Goal: Task Accomplishment & Management: Complete application form

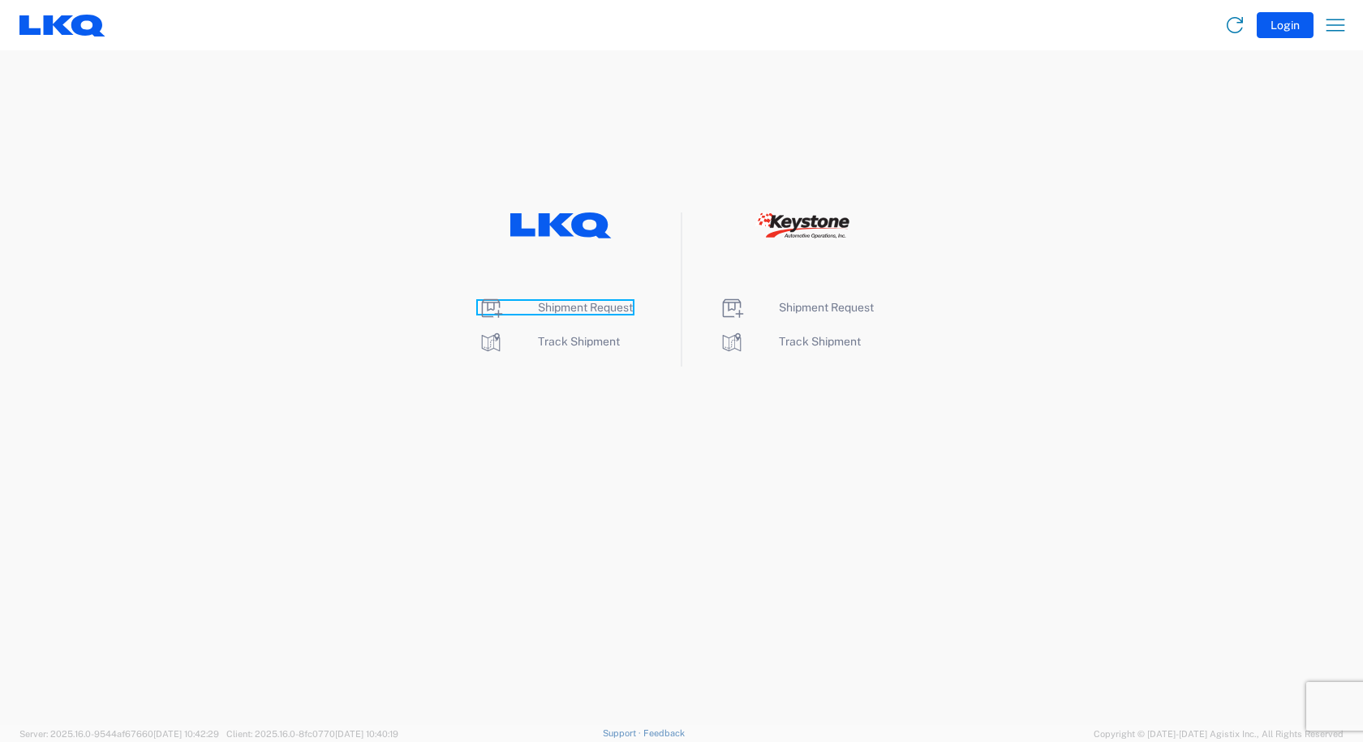
click at [564, 306] on span "Shipment Request" at bounding box center [585, 307] width 95 height 13
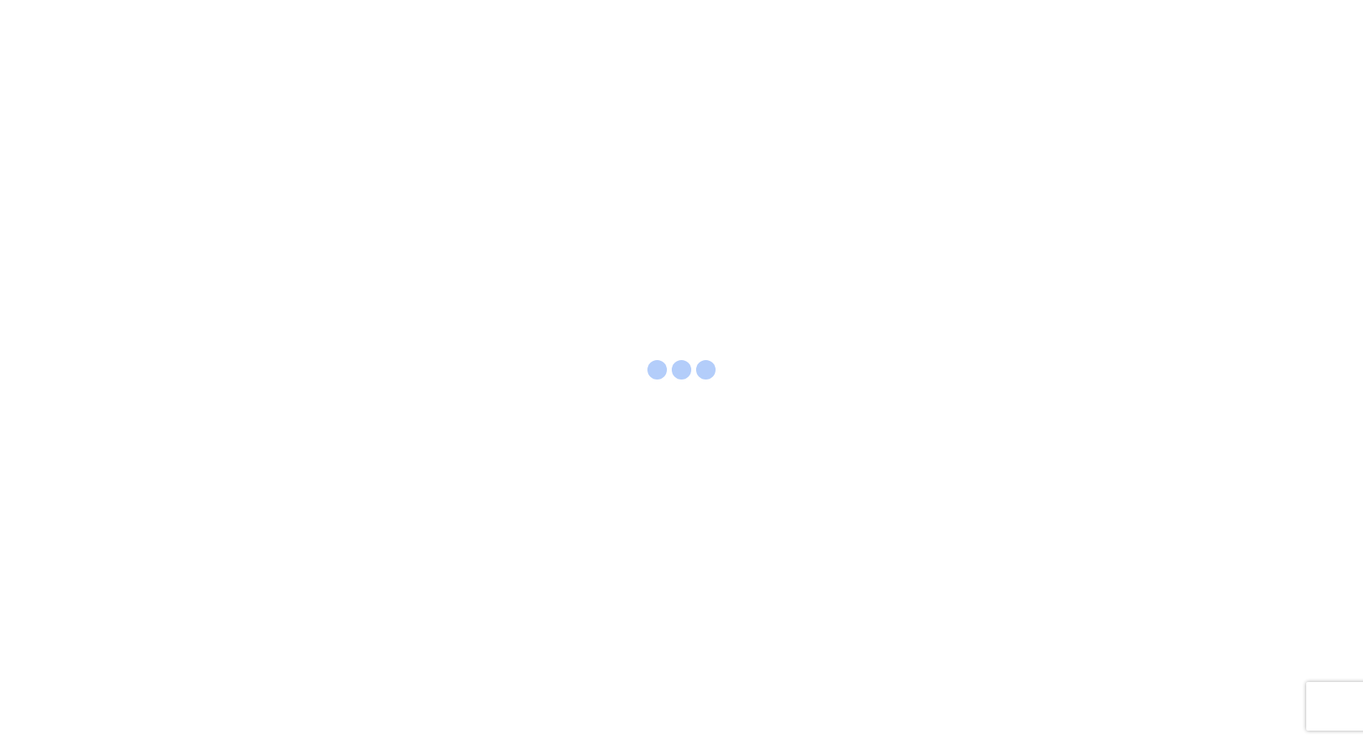
select select "FULL"
select select "LBS"
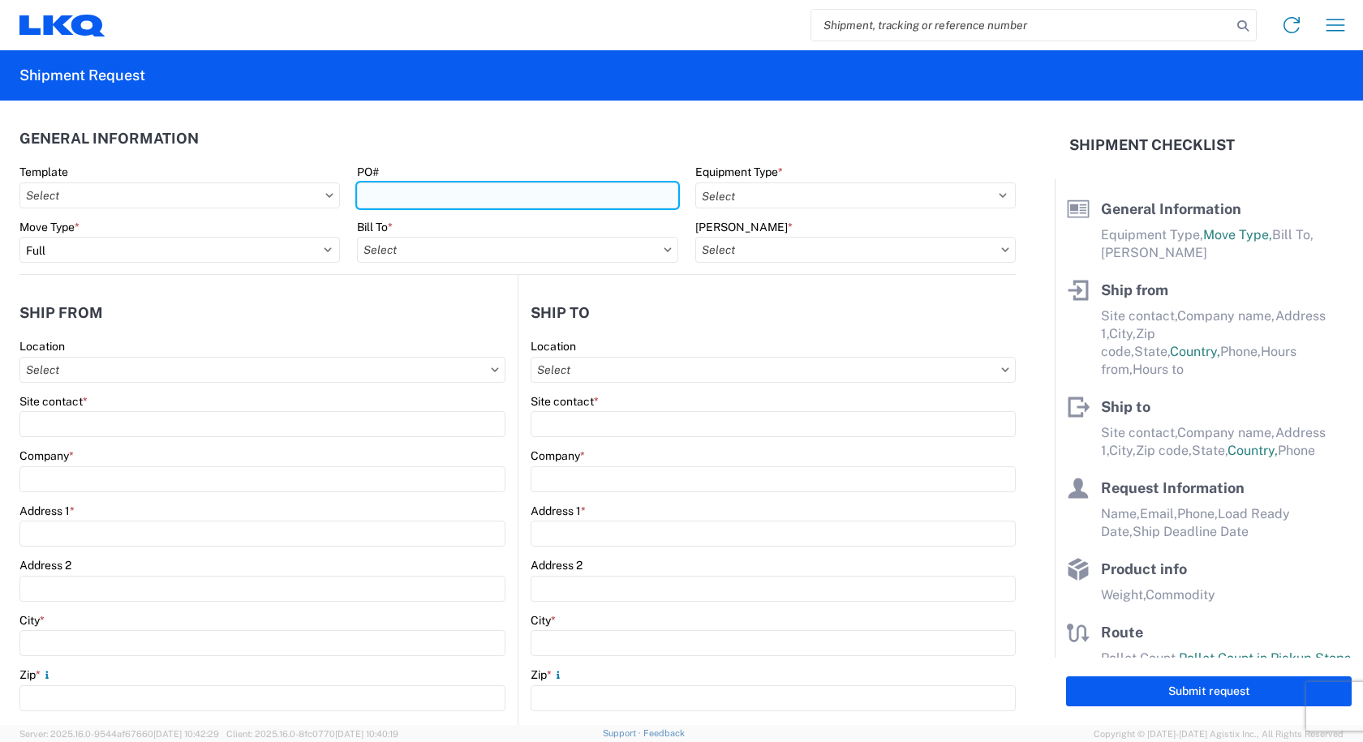
click at [403, 193] on input "PO#" at bounding box center [517, 196] width 320 height 26
type input "P"
type input "PWR#129683,687,692,684,686,681,672,695,694"
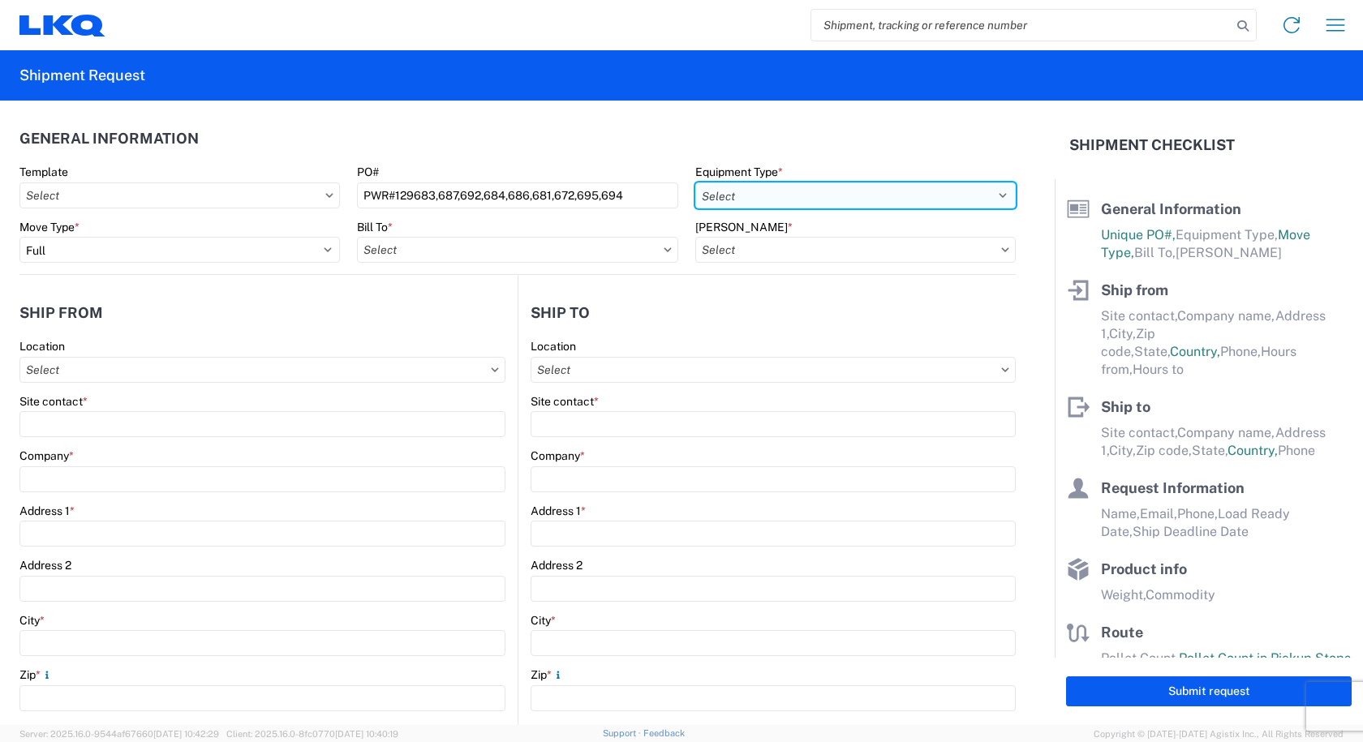
click at [840, 201] on select "Select 53’ Dry Van Flatbed Dropdeck (van) Lowboy (flatbed) Rail" at bounding box center [855, 196] width 320 height 26
select select "STDV"
click at [695, 183] on select "Select 53’ Dry Van Flatbed Dropdeck (van) Lowboy (flatbed) Rail" at bounding box center [855, 196] width 320 height 26
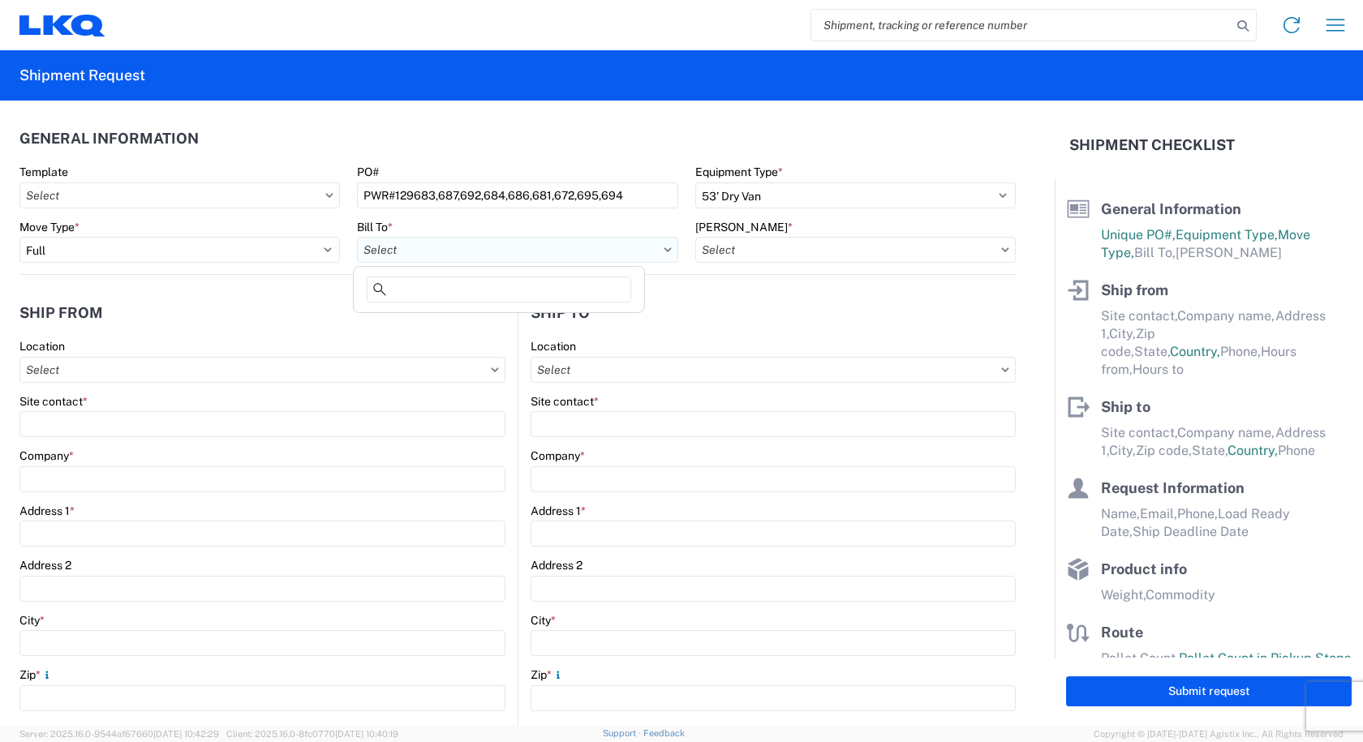
click at [426, 242] on input "Bill To *" at bounding box center [517, 250] width 320 height 26
type input "3238"
click at [389, 329] on div "3238 - Huntington IDC" at bounding box center [499, 322] width 284 height 26
type input "3238 - Huntington IDC"
click at [821, 256] on input "Bill Code *" at bounding box center [855, 250] width 320 height 26
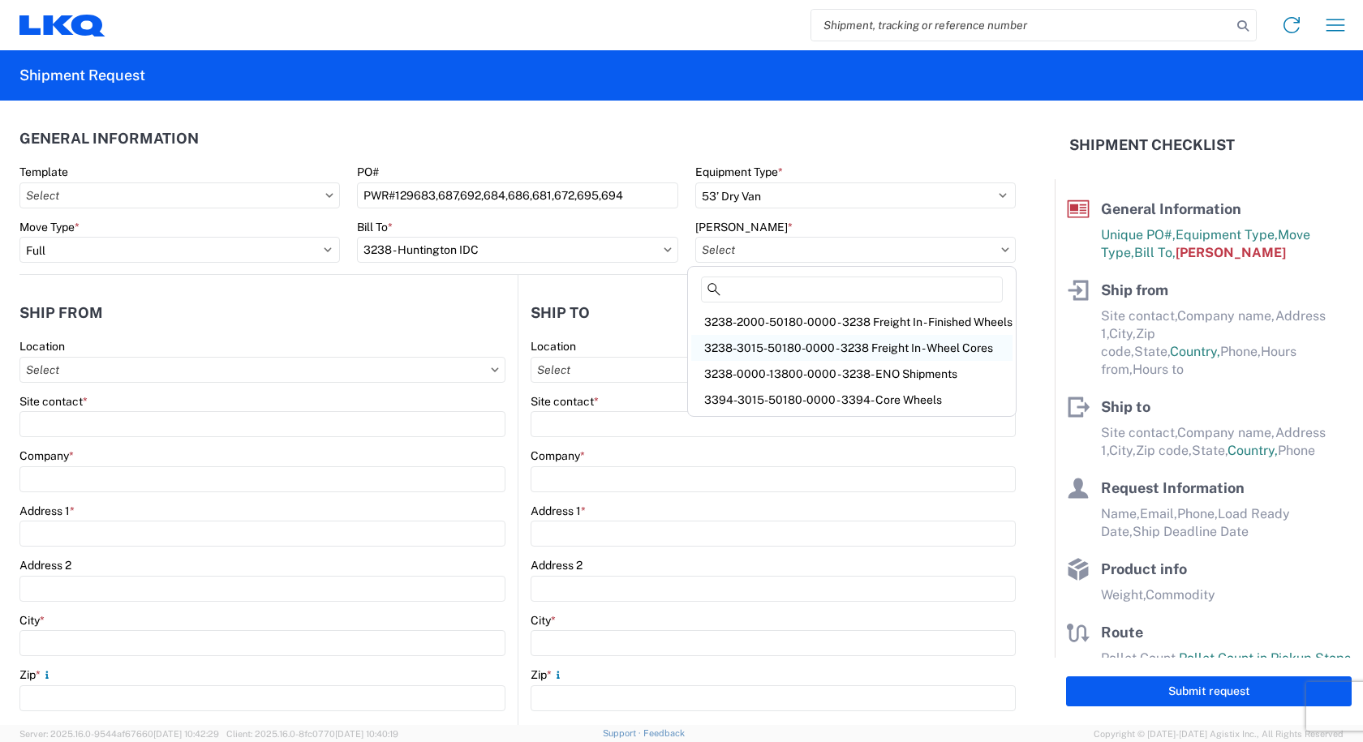
click at [796, 354] on div "3238-3015-50180-0000 - 3238 Freight In - Wheel Cores" at bounding box center [851, 348] width 321 height 26
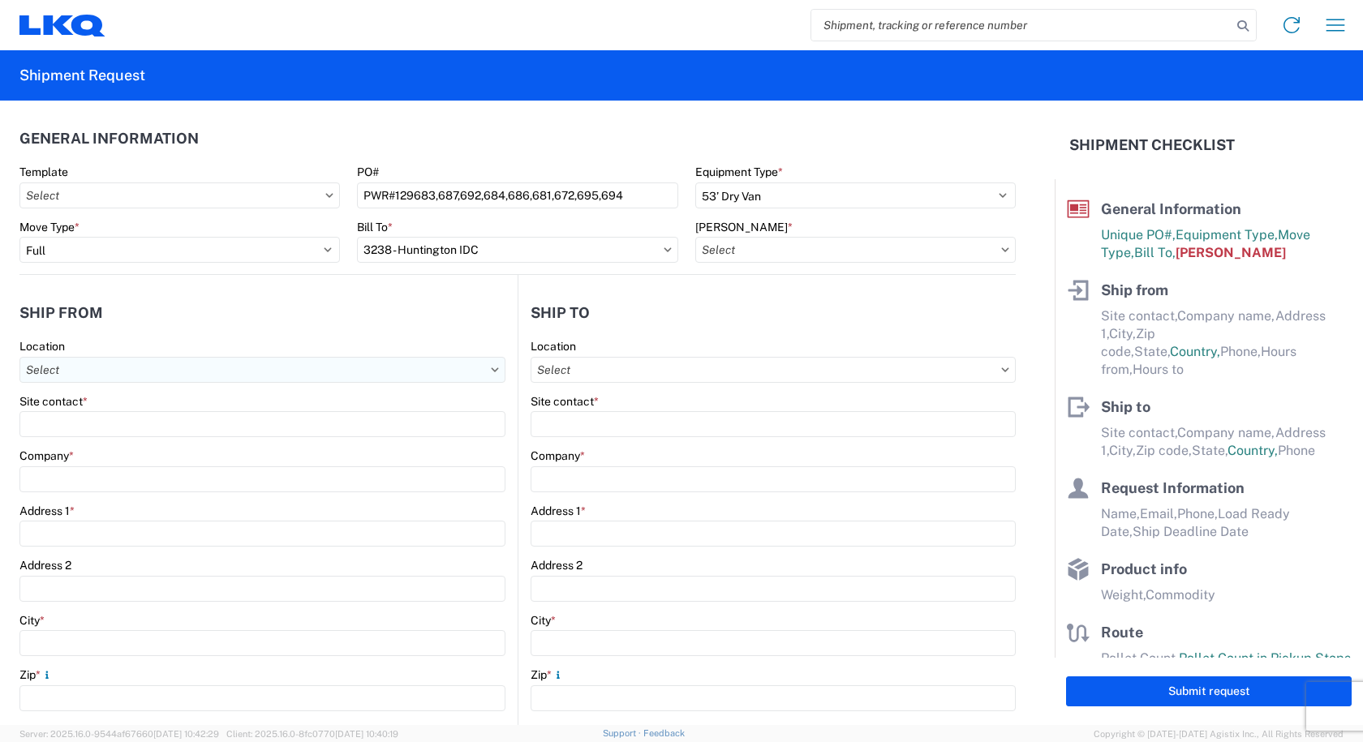
type input "3238-3015-50180-0000 - 3238 Freight In - Wheel Cores"
click at [208, 370] on input "Location" at bounding box center [262, 370] width 486 height 26
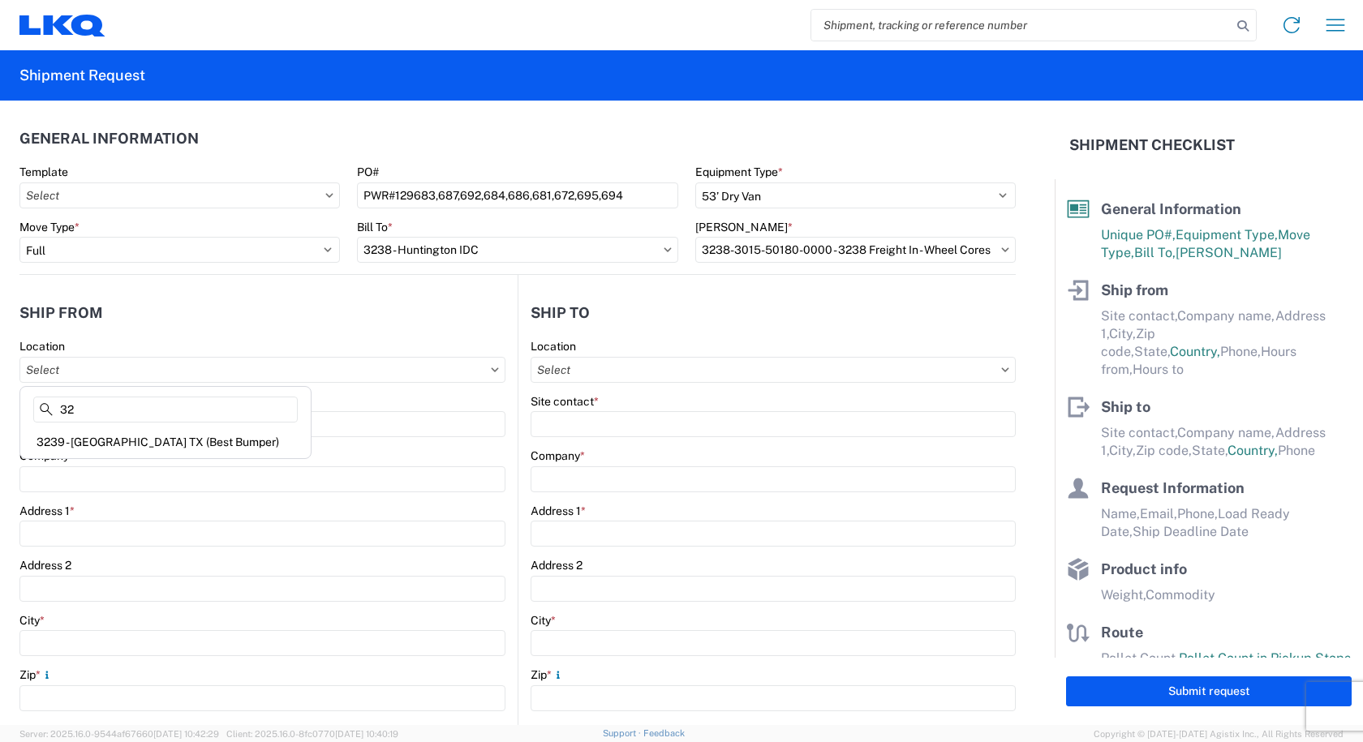
type input "3"
type input "3219"
click at [116, 441] on div "3219 - Dallas TX Wheel Plant" at bounding box center [166, 442] width 284 height 26
type input "3219 - Dallas TX Wheel Plant"
type input "LKQ Corporation"
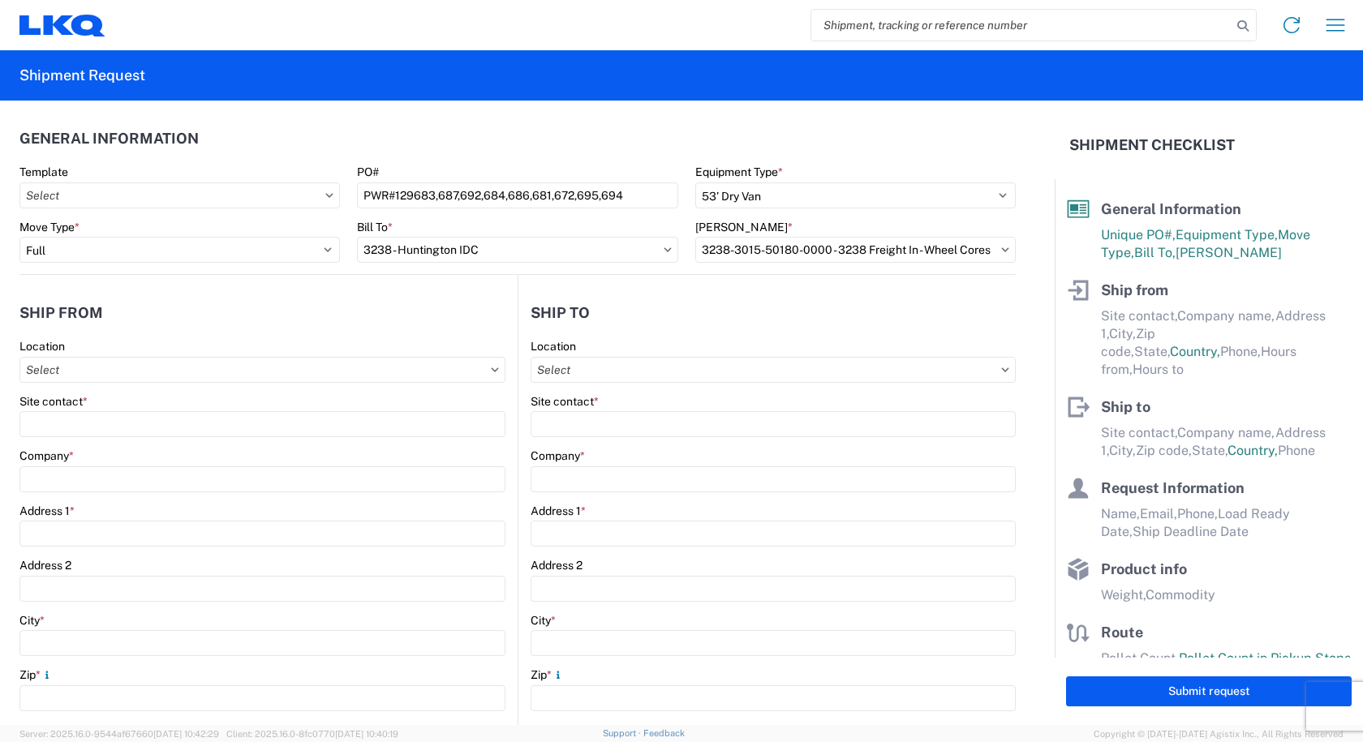
type input "415 North Interstate 45 Service Road"
type input "Hutchins"
type input "75141"
select select "TX"
select select "US"
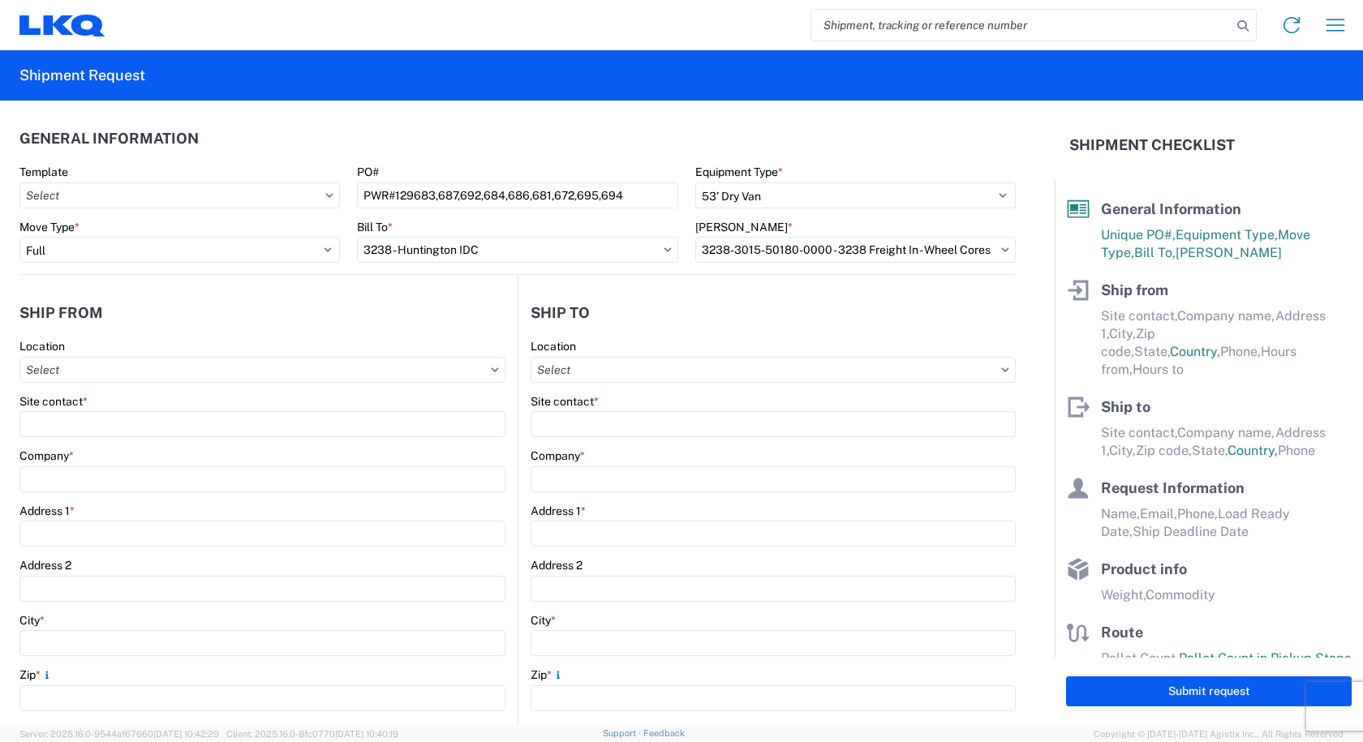
type input "616-835-1539"
type input "07:00"
type input "16:00"
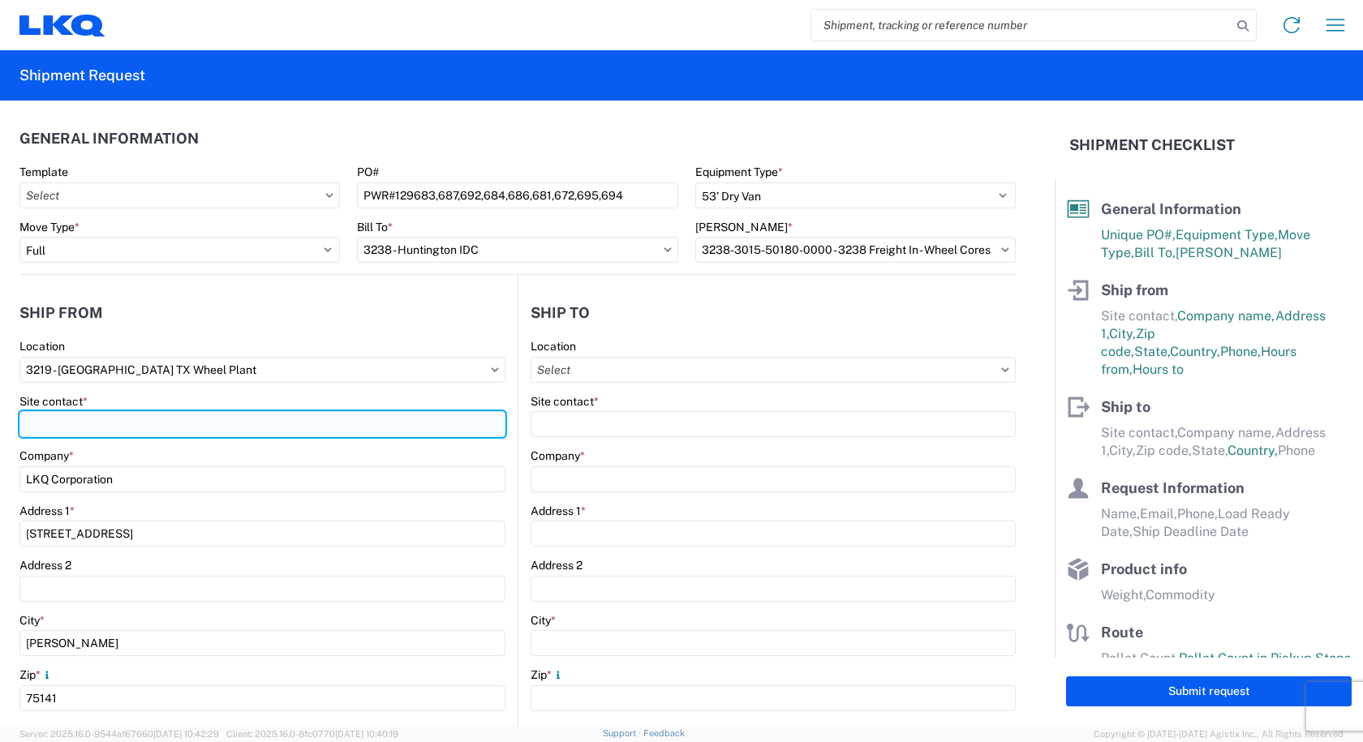
click at [100, 425] on input "Site contact *" at bounding box center [262, 424] width 486 height 26
type input "CAM MONTGOMERY"
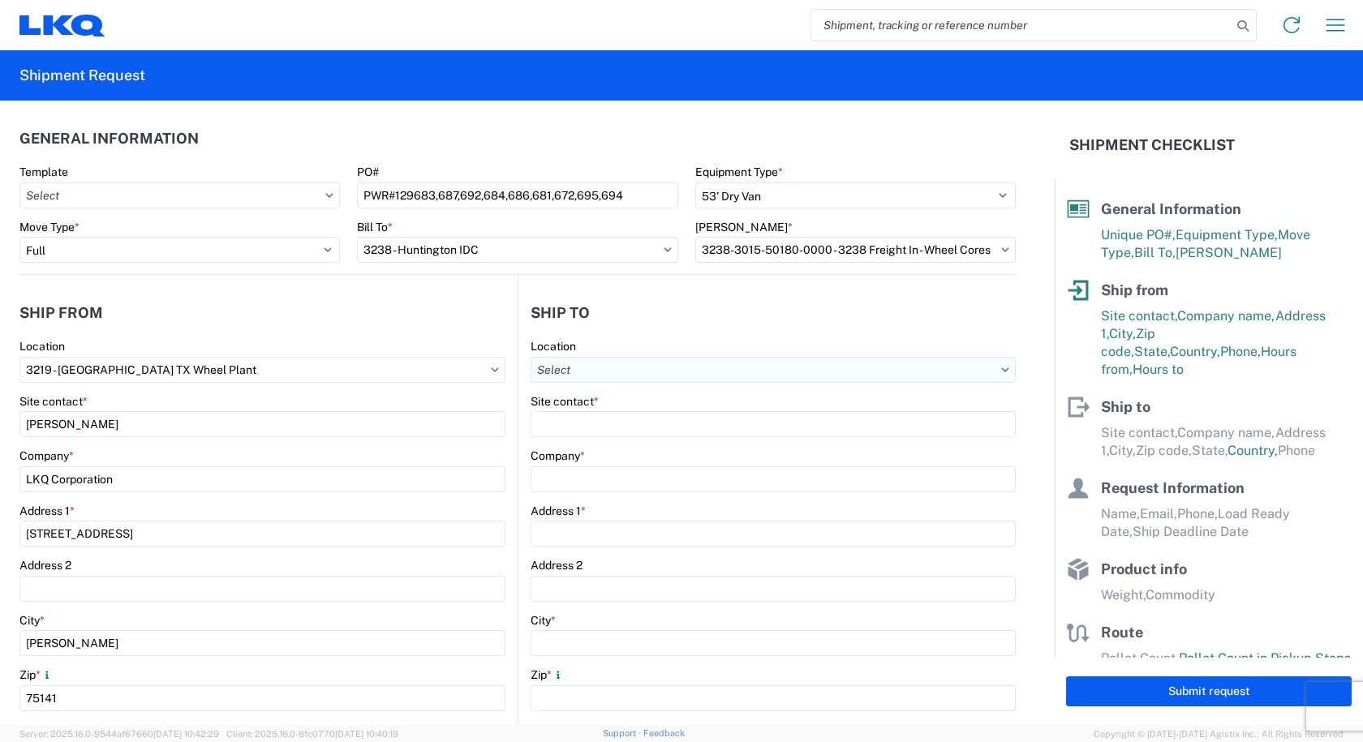
click at [615, 371] on input "Location" at bounding box center [773, 370] width 485 height 26
type input "3238"
click at [553, 442] on div "3238 - Huntington IDC" at bounding box center [671, 442] width 284 height 26
type input "3238 - Huntington IDC"
type input "LKQ Corporation"
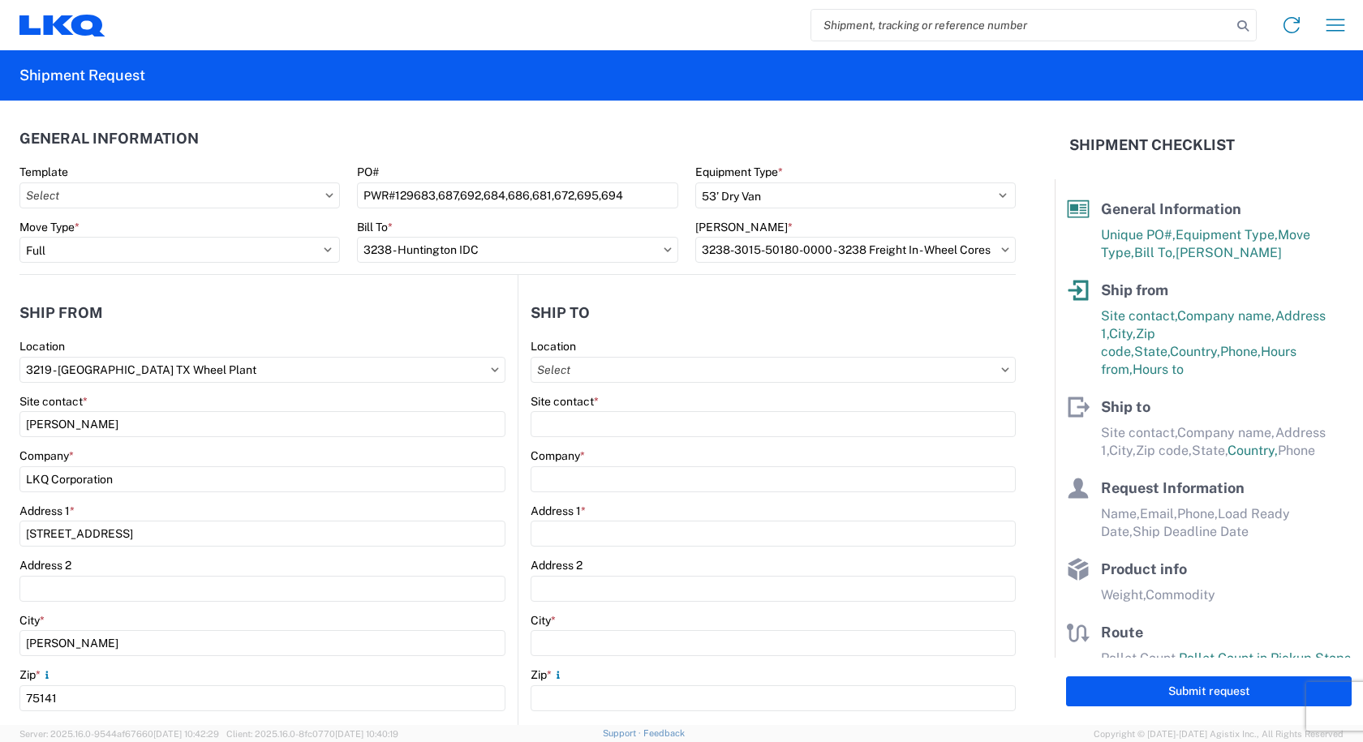
type input "1870 Riverfork Drive W"
type input "Huntington"
type input "46750"
select select "US"
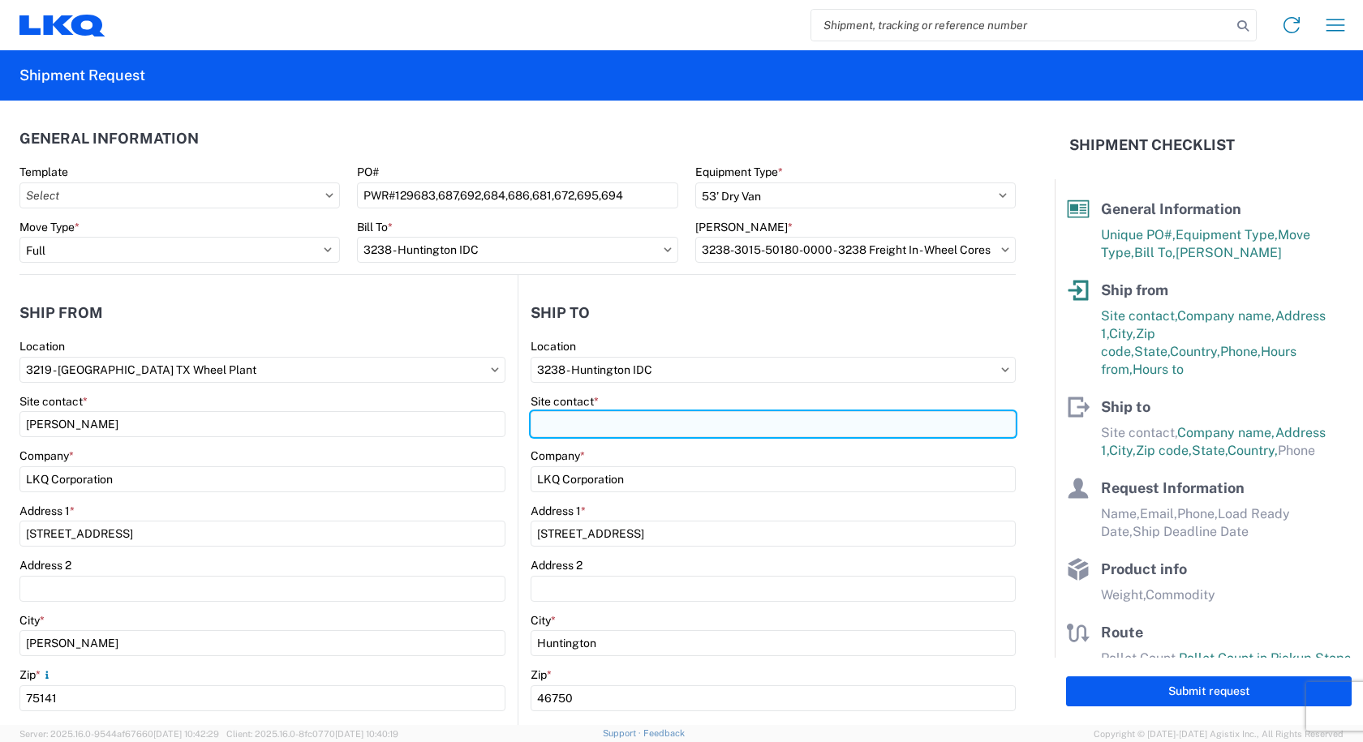
click at [567, 420] on input "Site contact *" at bounding box center [773, 424] width 485 height 26
type input "V"
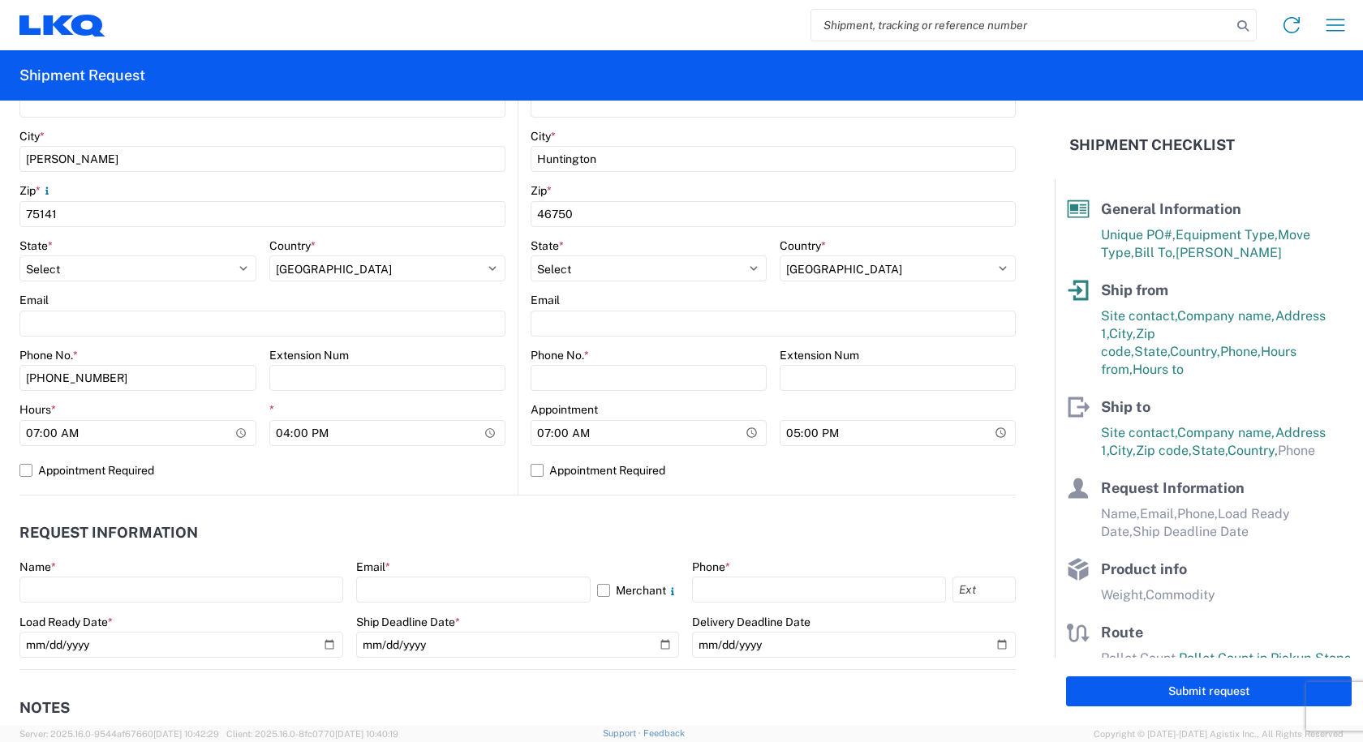
scroll to position [487, 0]
type input "CAMI OWENS"
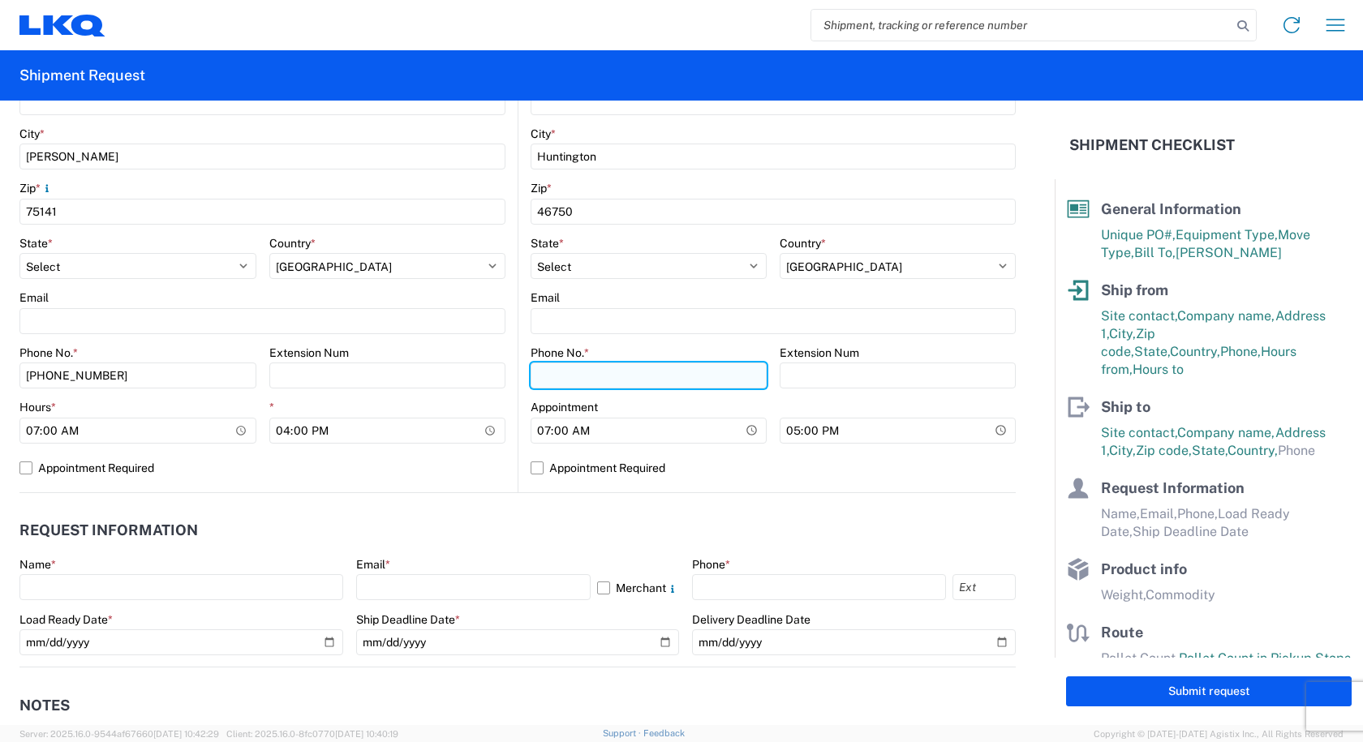
click at [582, 374] on input "Phone No. *" at bounding box center [649, 376] width 236 height 26
type input "260-366-0629"
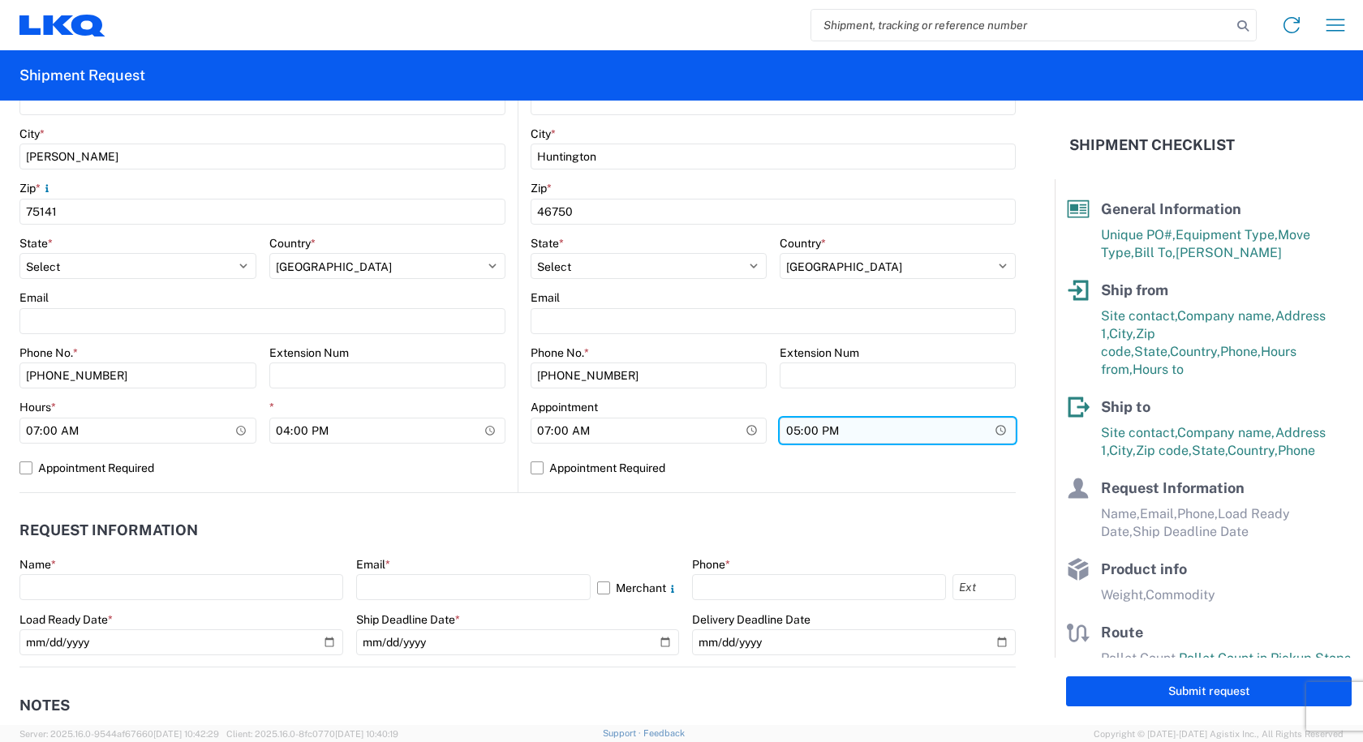
click at [506, 432] on input "17:00" at bounding box center [387, 431] width 237 height 26
type input "15:00"
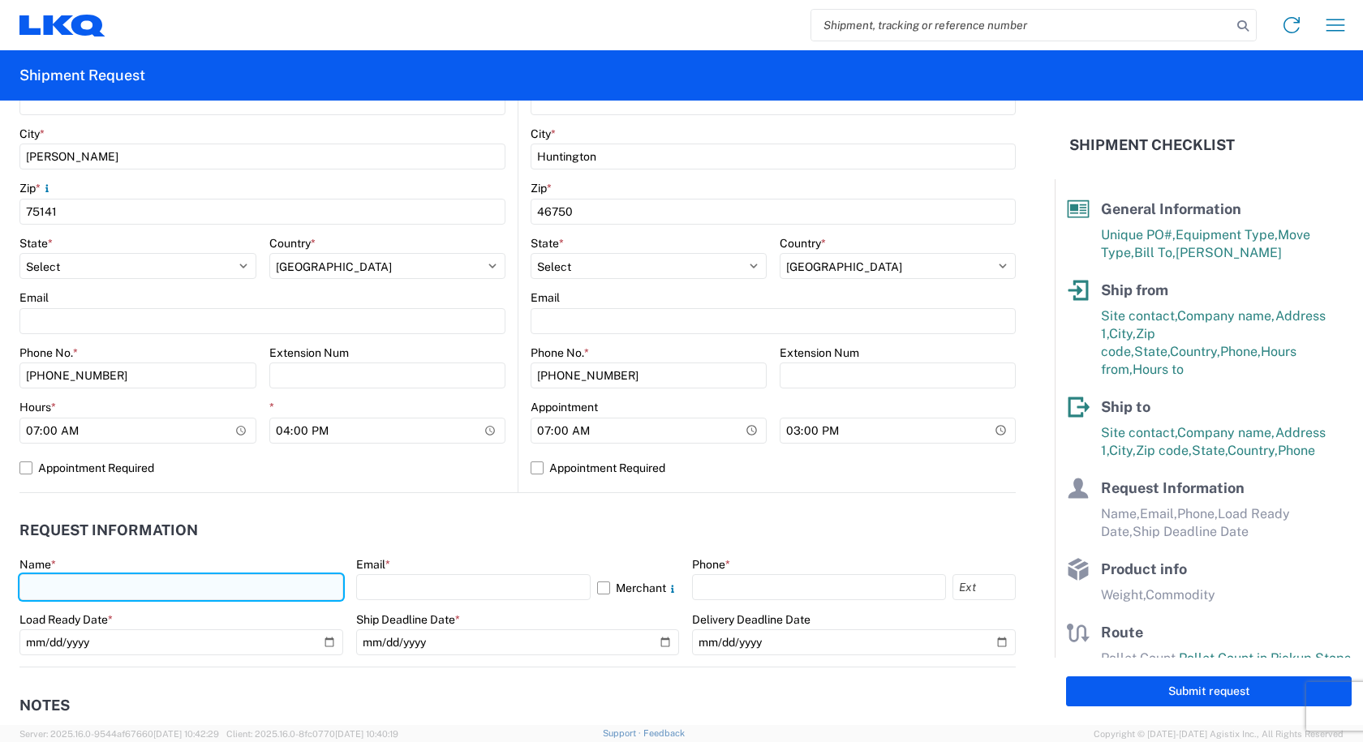
click at [145, 581] on input "text" at bounding box center [181, 587] width 324 height 26
type input "CAMI OWENS"
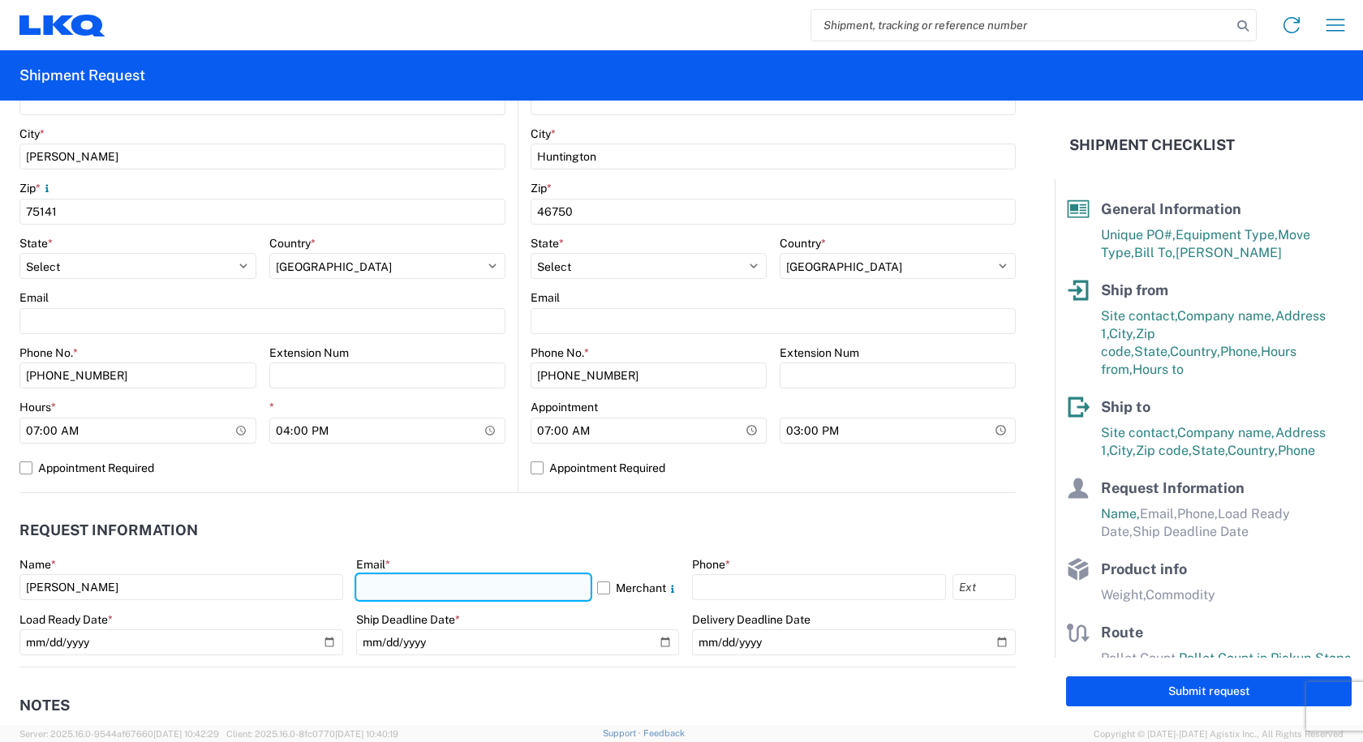
click at [475, 589] on input "text" at bounding box center [473, 587] width 235 height 26
type input "cowens@lkqcorp.com"
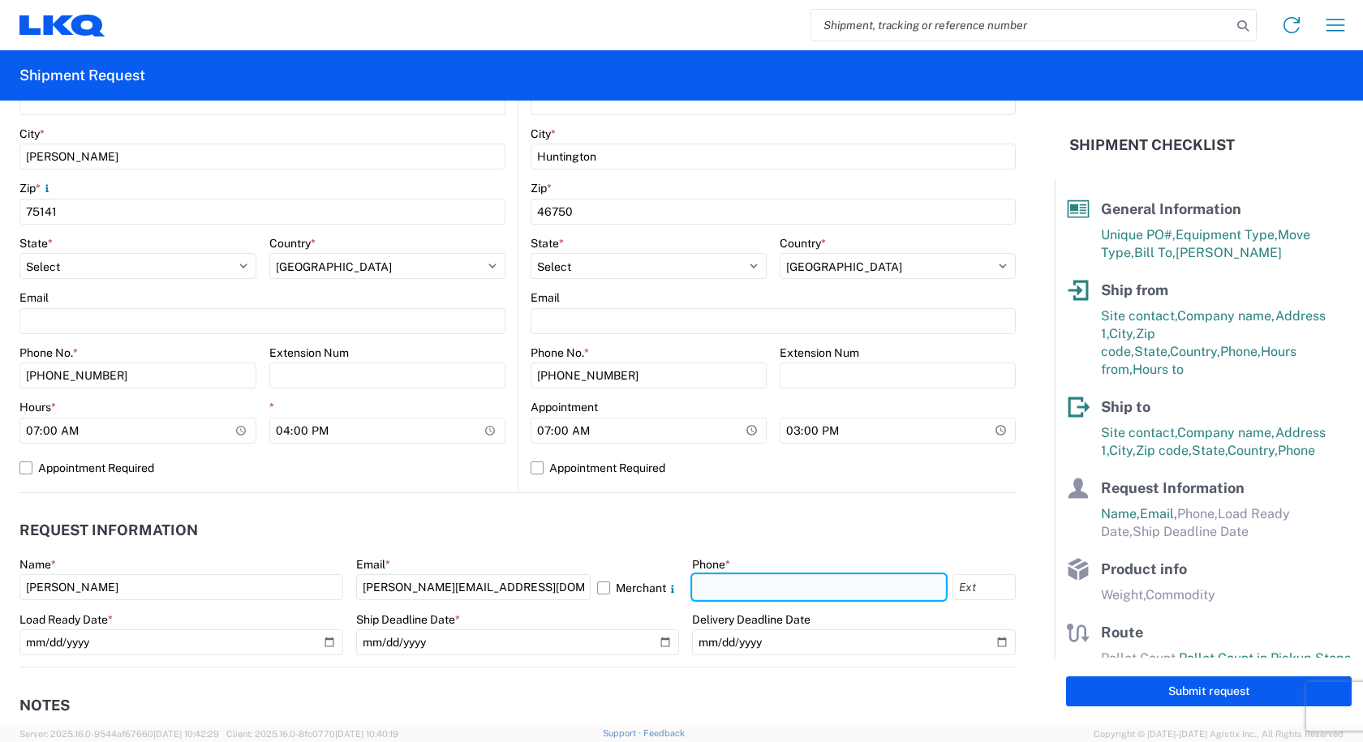
click at [780, 583] on input "text" at bounding box center [819, 587] width 254 height 26
type input "260-366-0629"
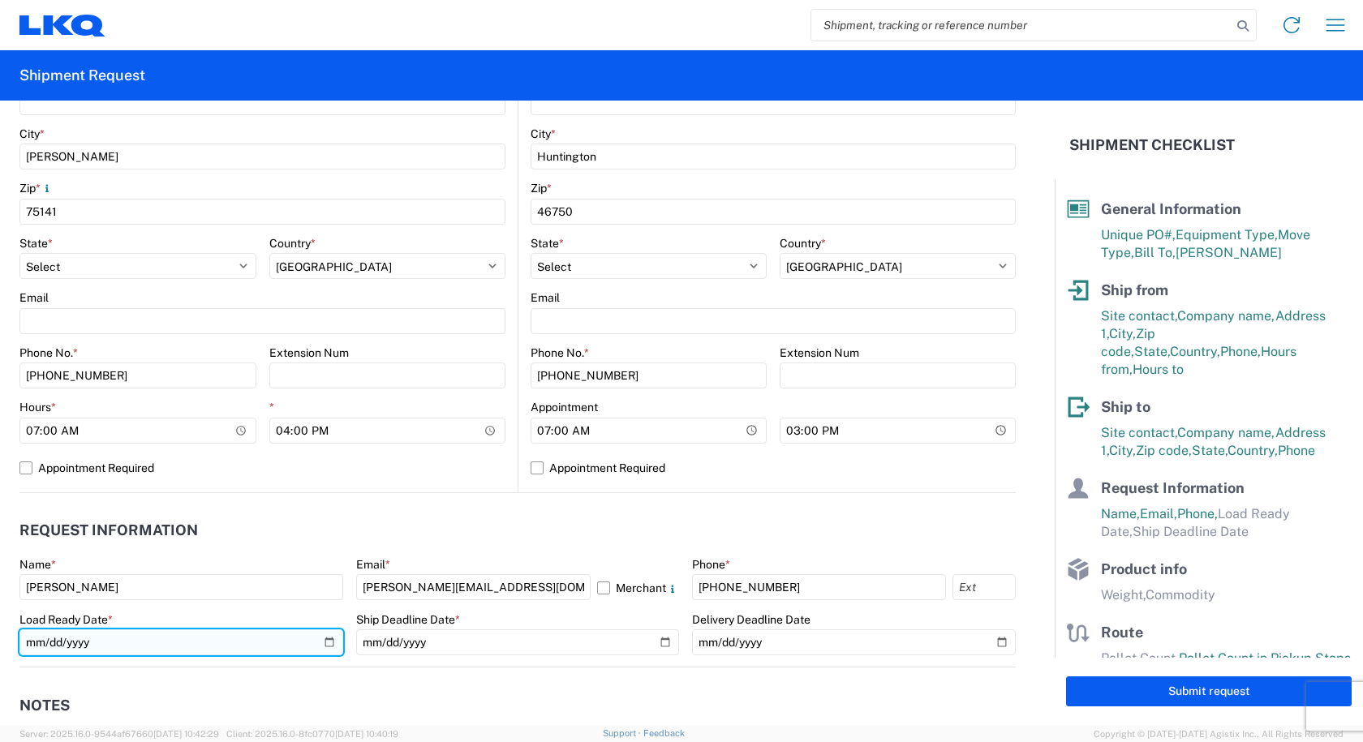
click at [329, 638] on input "date" at bounding box center [181, 643] width 324 height 26
type input "2025-08-18"
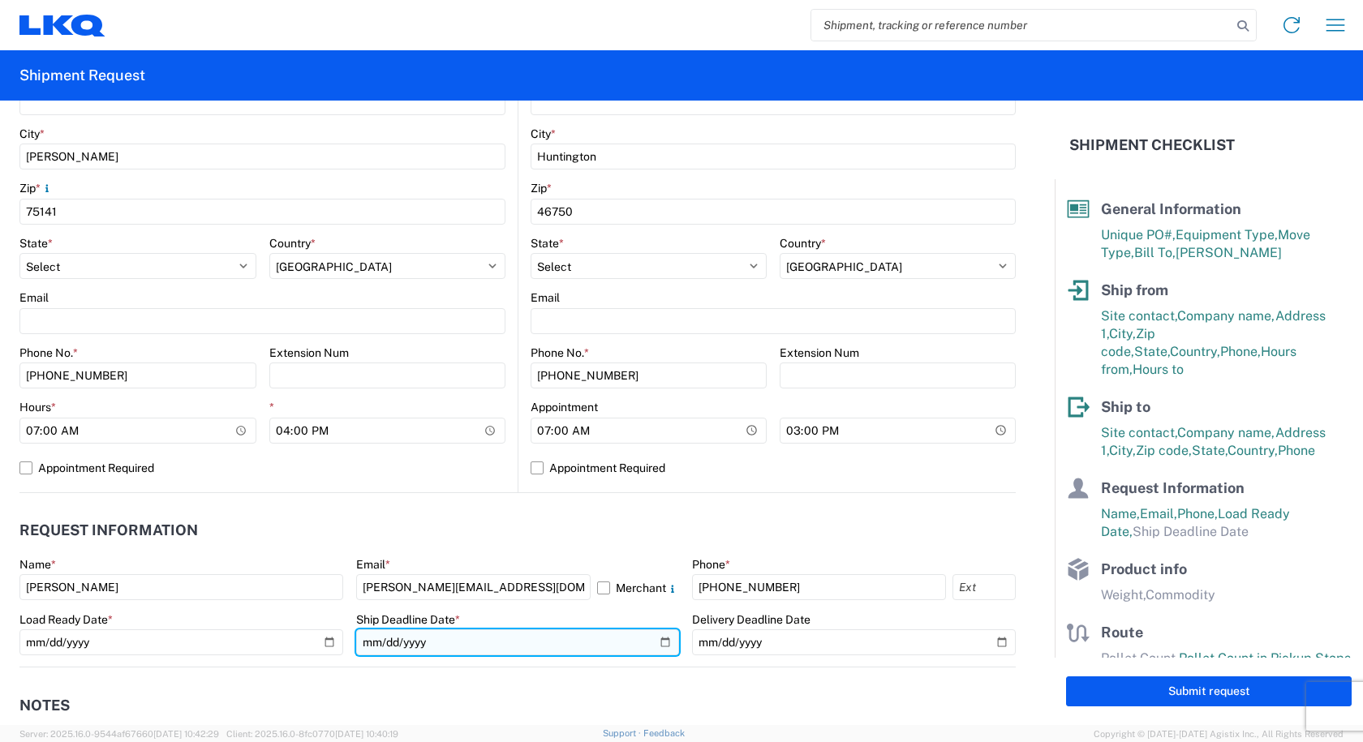
click at [597, 643] on input "date" at bounding box center [518, 643] width 324 height 26
click at [657, 640] on input "date" at bounding box center [518, 643] width 324 height 26
type input "2025-08-18"
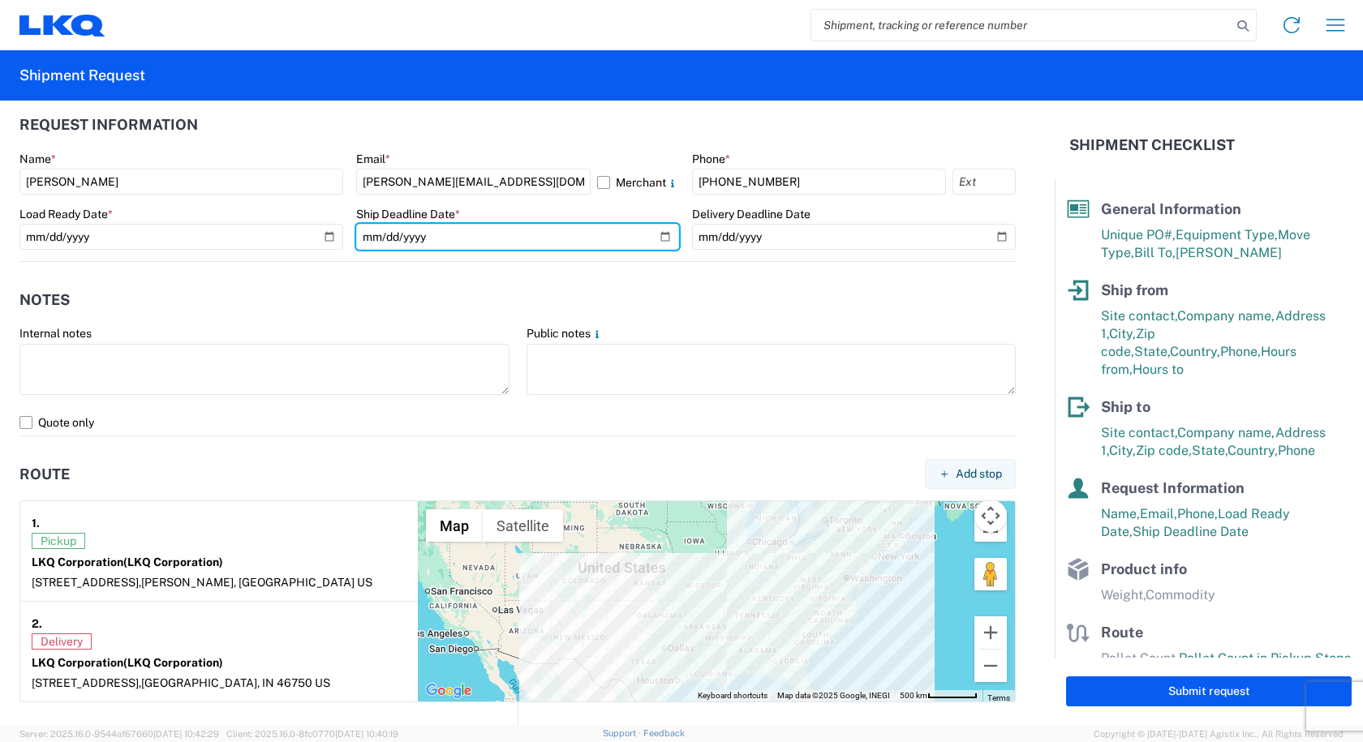
scroll to position [1298, 0]
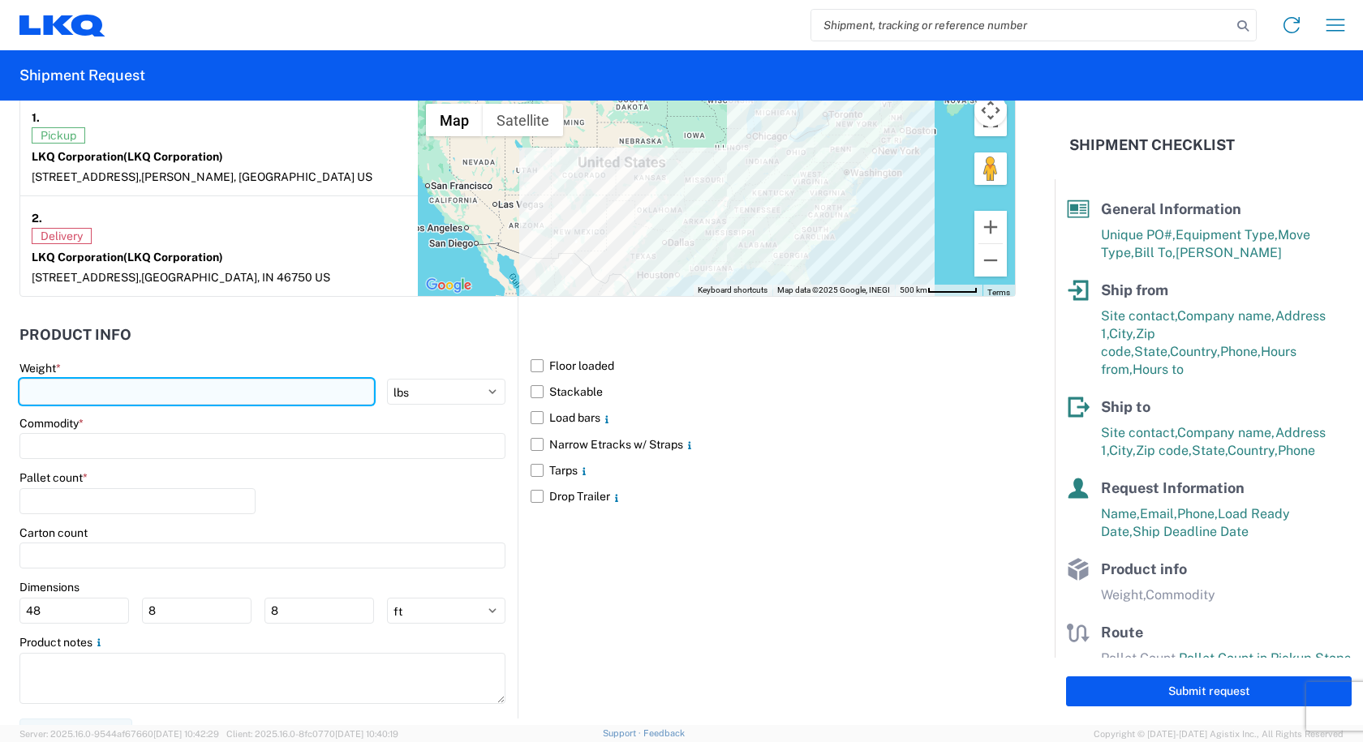
click at [52, 385] on input "number" at bounding box center [196, 392] width 355 height 26
type input "30000"
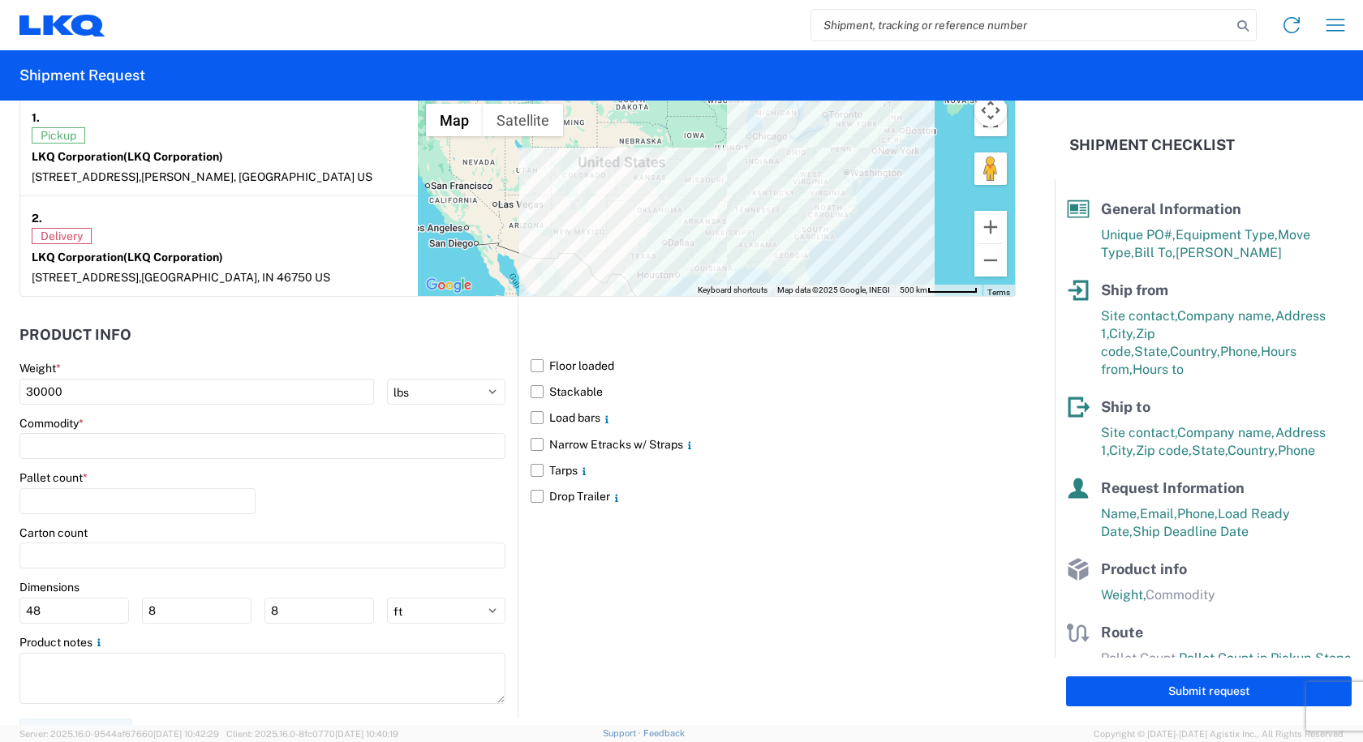
click at [59, 432] on div "Commodity *" at bounding box center [262, 438] width 486 height 44
click at [66, 443] on input at bounding box center [262, 446] width 486 height 26
type input "W"
click at [112, 522] on div "Wheels - Stacked & Palletized" at bounding box center [166, 518] width 284 height 26
type input "Wheels - Stacked & Palletized"
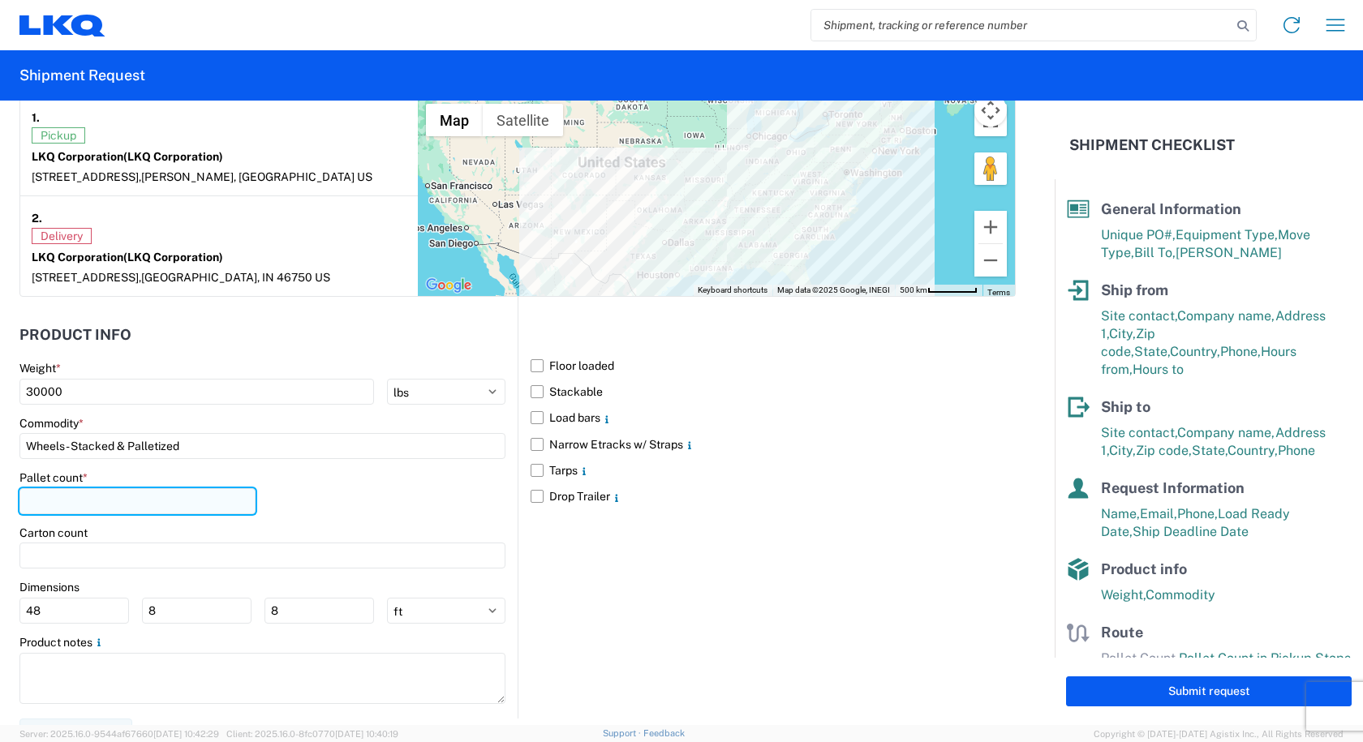
click at [89, 505] on input "number" at bounding box center [137, 501] width 236 height 26
type input "24"
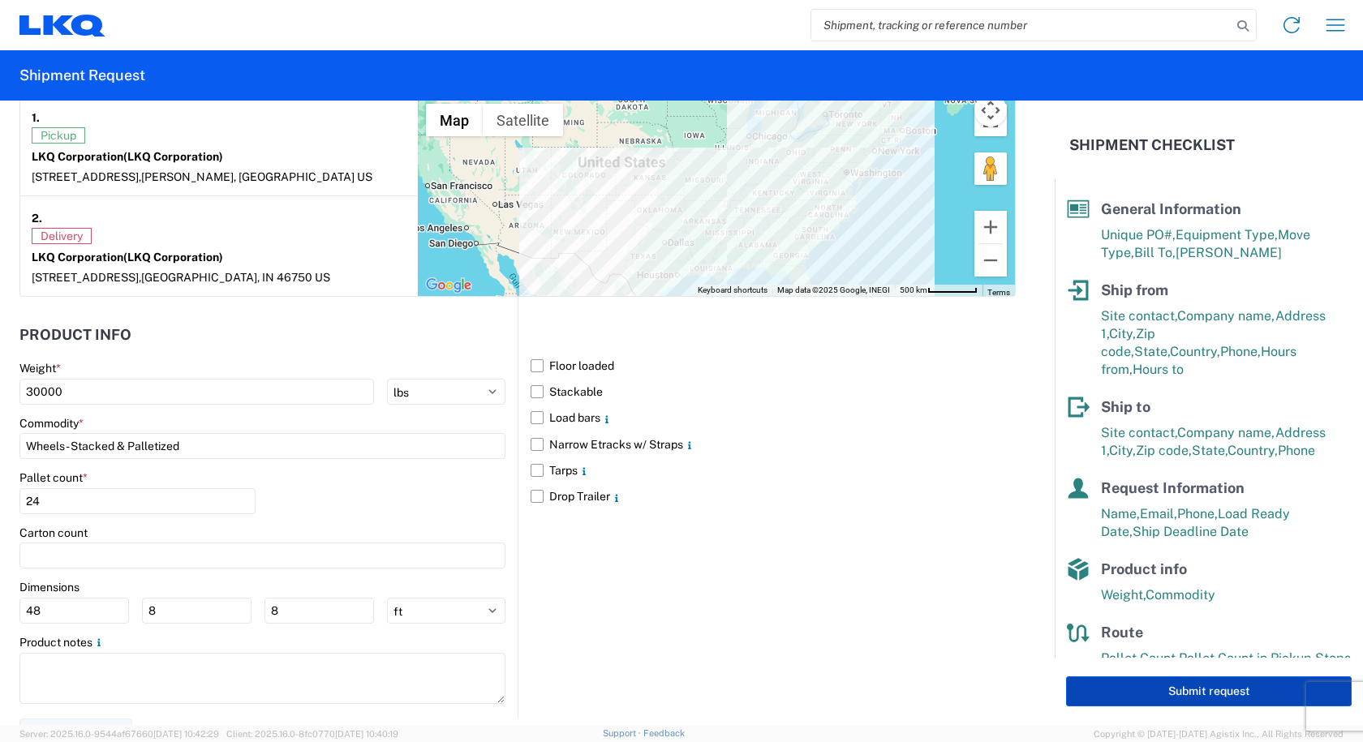
click at [1112, 677] on button "Submit request" at bounding box center [1209, 692] width 286 height 30
select select "US"
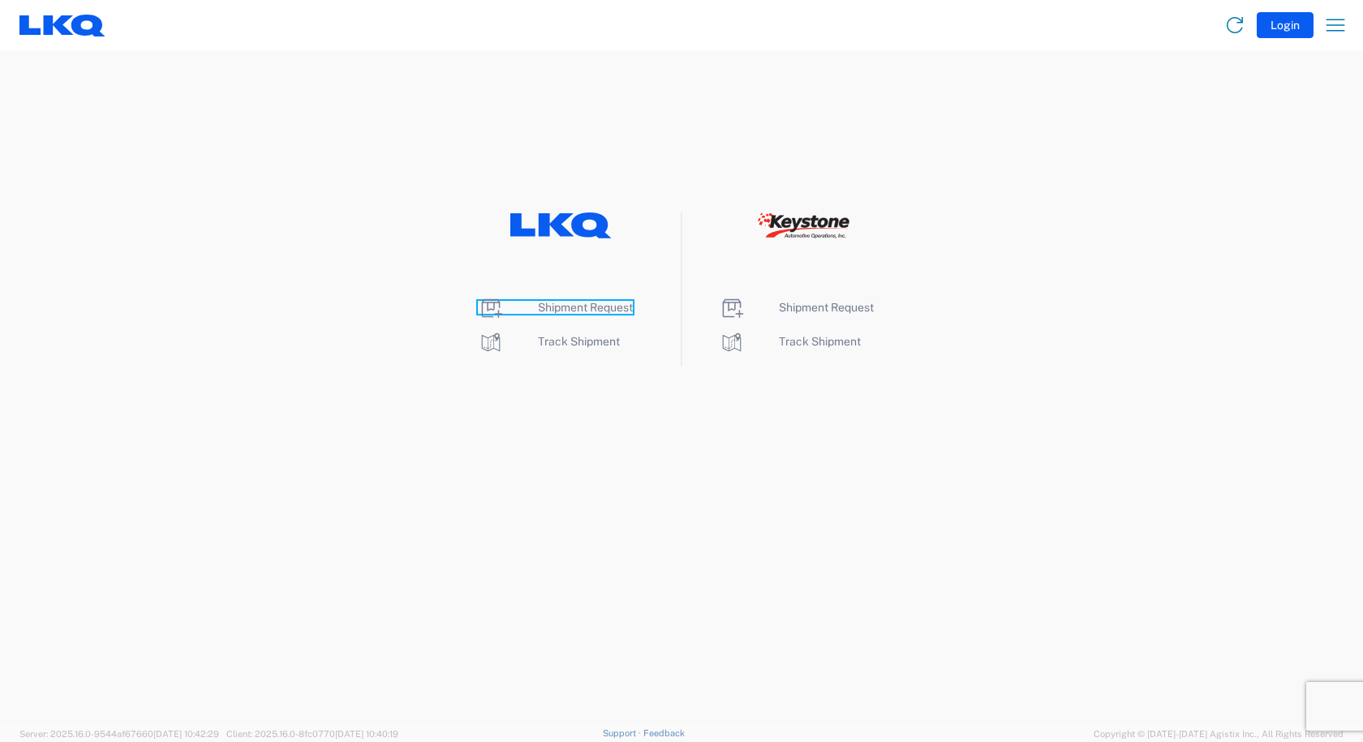
click at [603, 311] on span "Shipment Request" at bounding box center [585, 307] width 95 height 13
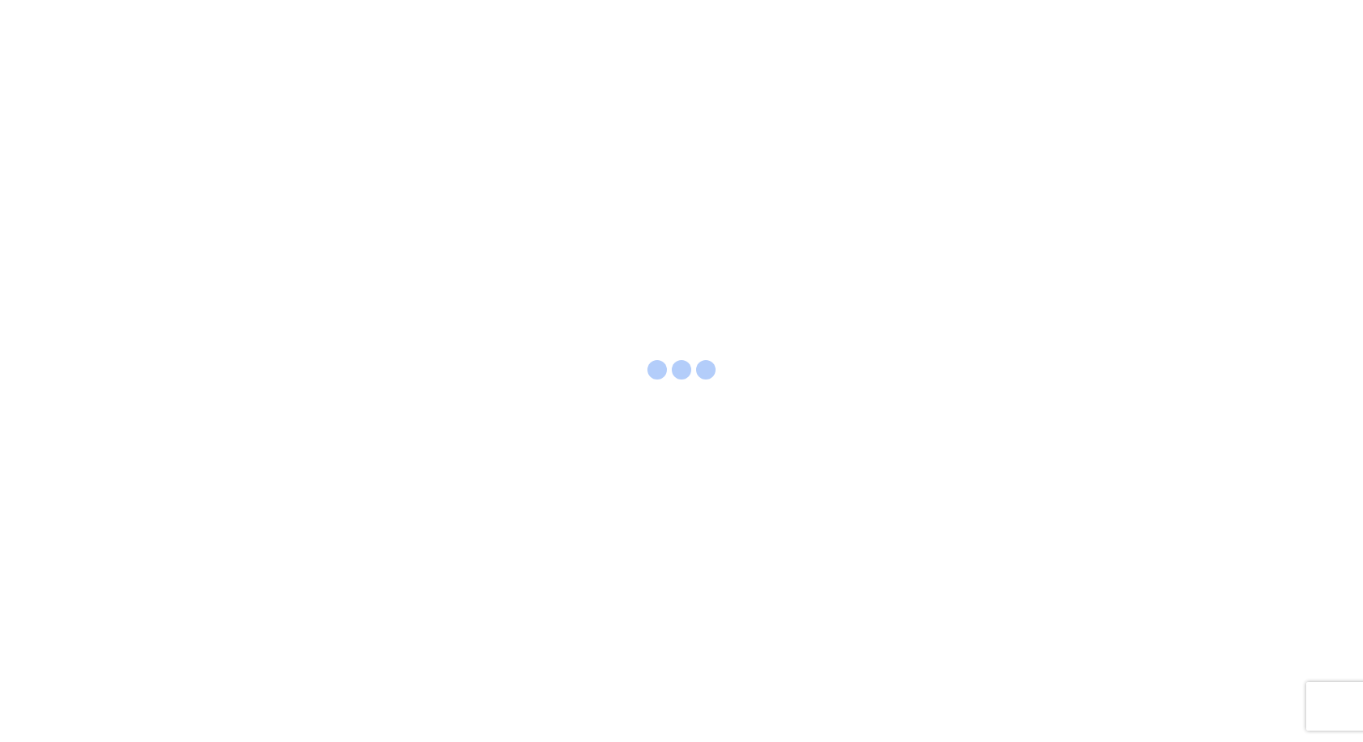
select select "FULL"
select select "LBS"
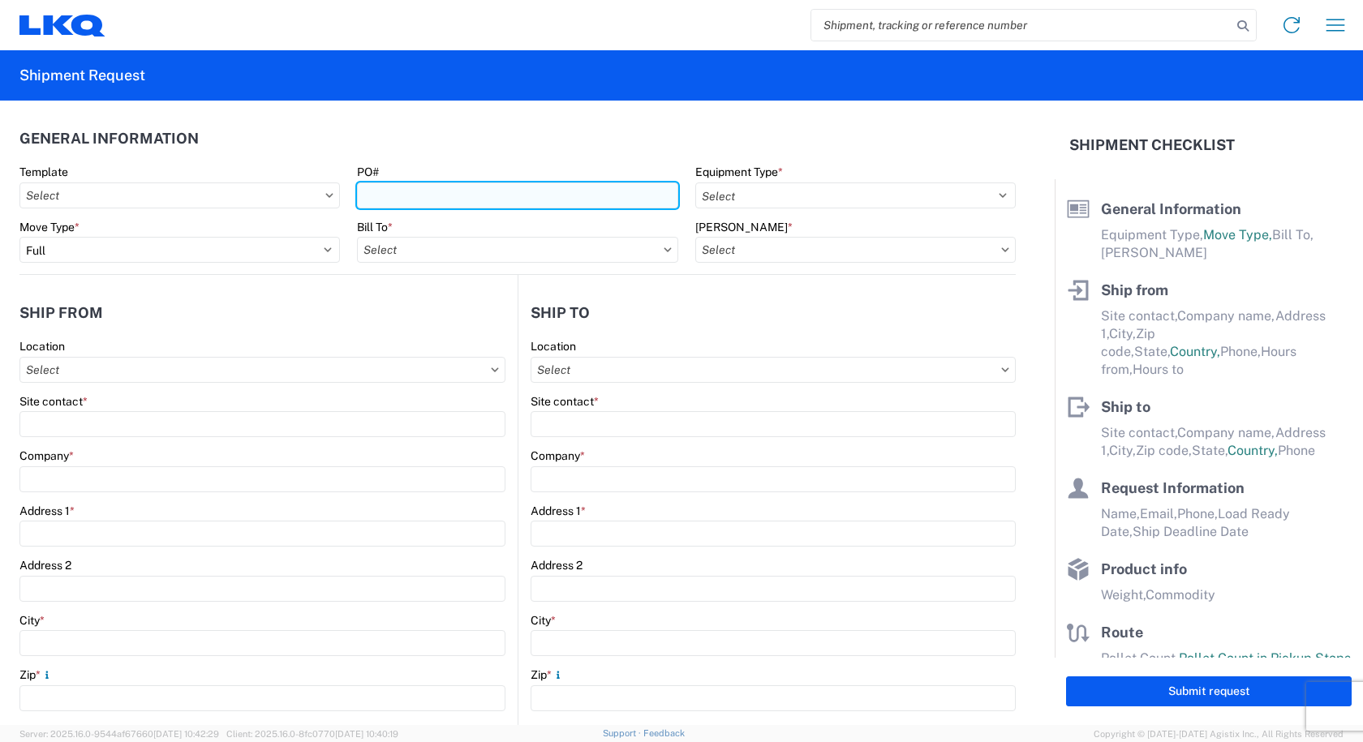
click at [413, 187] on input "PO#" at bounding box center [517, 196] width 320 height 26
type input "P"
type input "Purchase Orders"
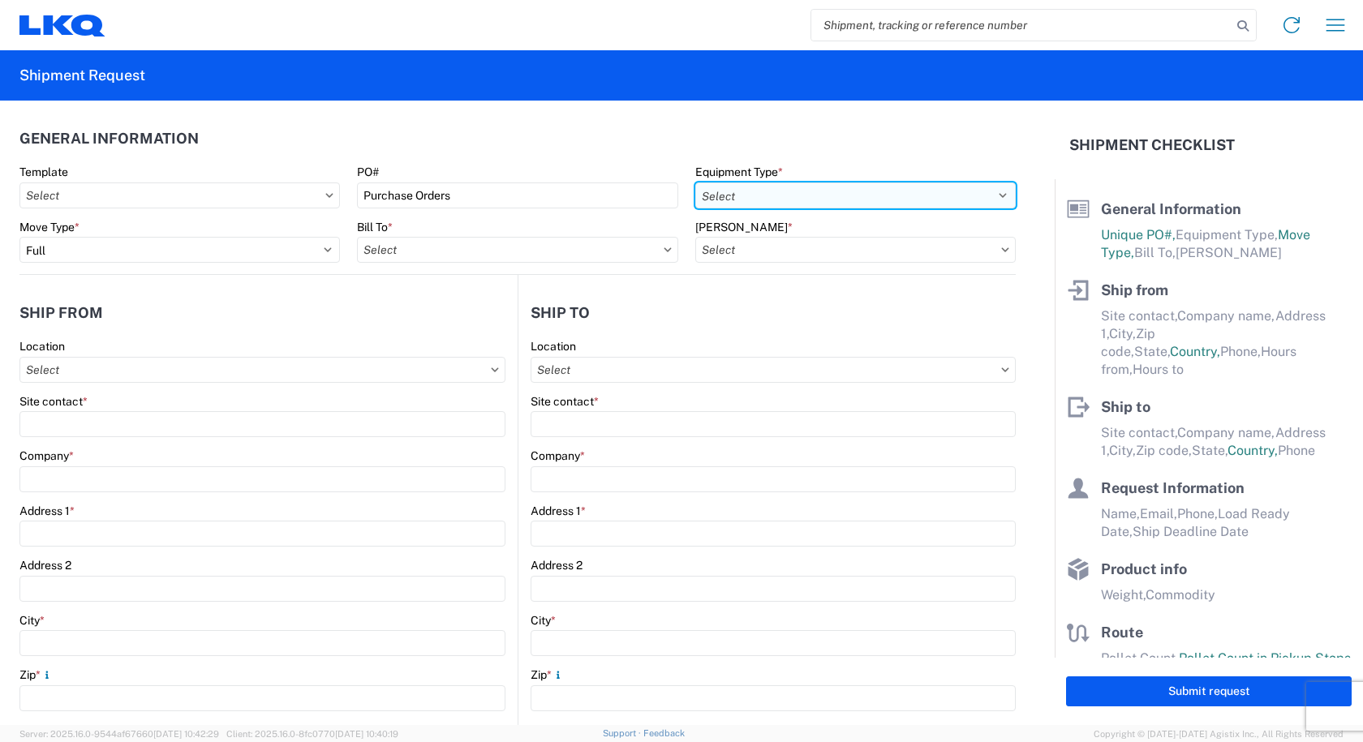
click at [733, 198] on select "Select 53’ Dry Van Flatbed Dropdeck (van) Lowboy (flatbed) Rail" at bounding box center [855, 196] width 320 height 26
select select "STDV"
click at [695, 183] on select "Select 53’ Dry Van Flatbed Dropdeck (van) Lowboy (flatbed) Rail" at bounding box center [855, 196] width 320 height 26
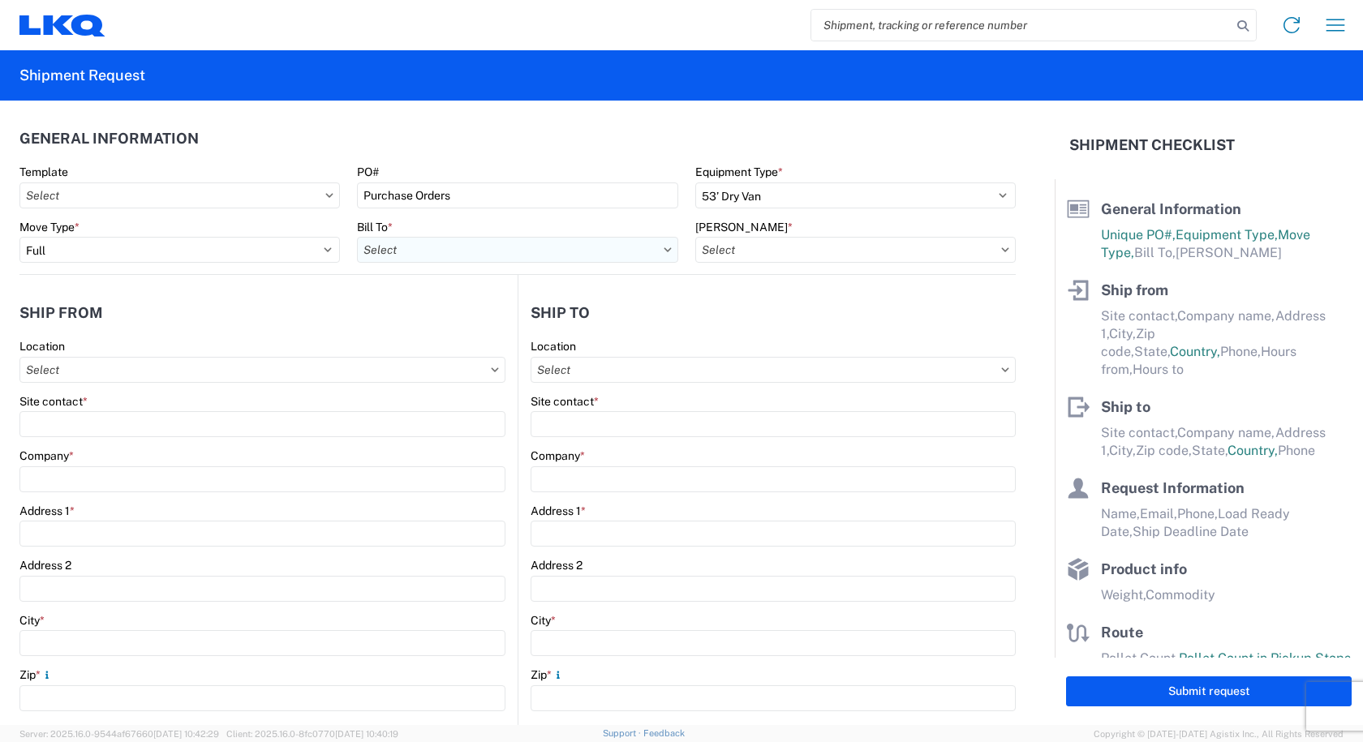
click at [581, 256] on input "Bill To *" at bounding box center [517, 250] width 320 height 26
type input "3219"
click at [499, 320] on div "3219 - Dallas TX Wheel Plant" at bounding box center [499, 322] width 284 height 26
type input "3219 - Dallas TX Wheel Plant"
click at [801, 250] on input "Bill Code *" at bounding box center [855, 250] width 320 height 26
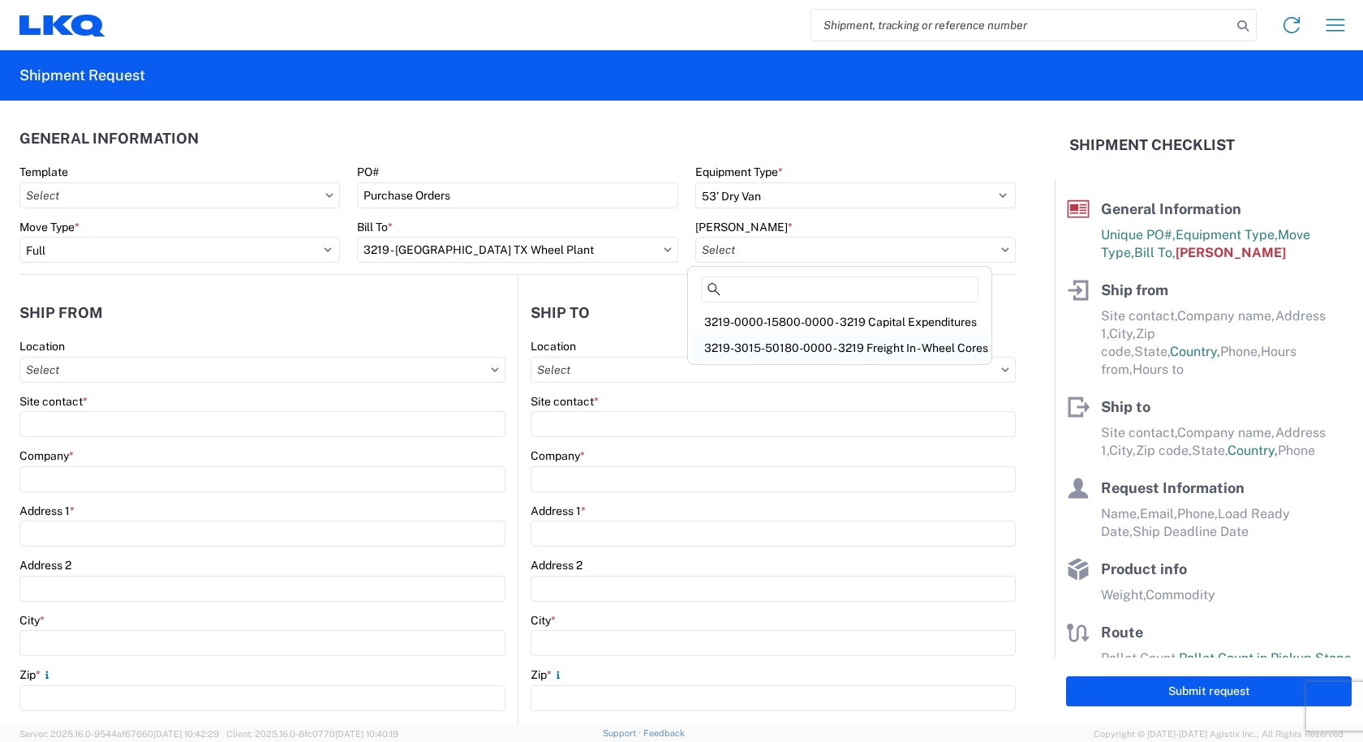
click at [810, 346] on div "3219-3015-50180-0000 - 3219 Freight In - Wheel Cores" at bounding box center [839, 348] width 297 height 26
type input "3219-3015-50180-0000 - 3219 Freight In - Wheel Cores"
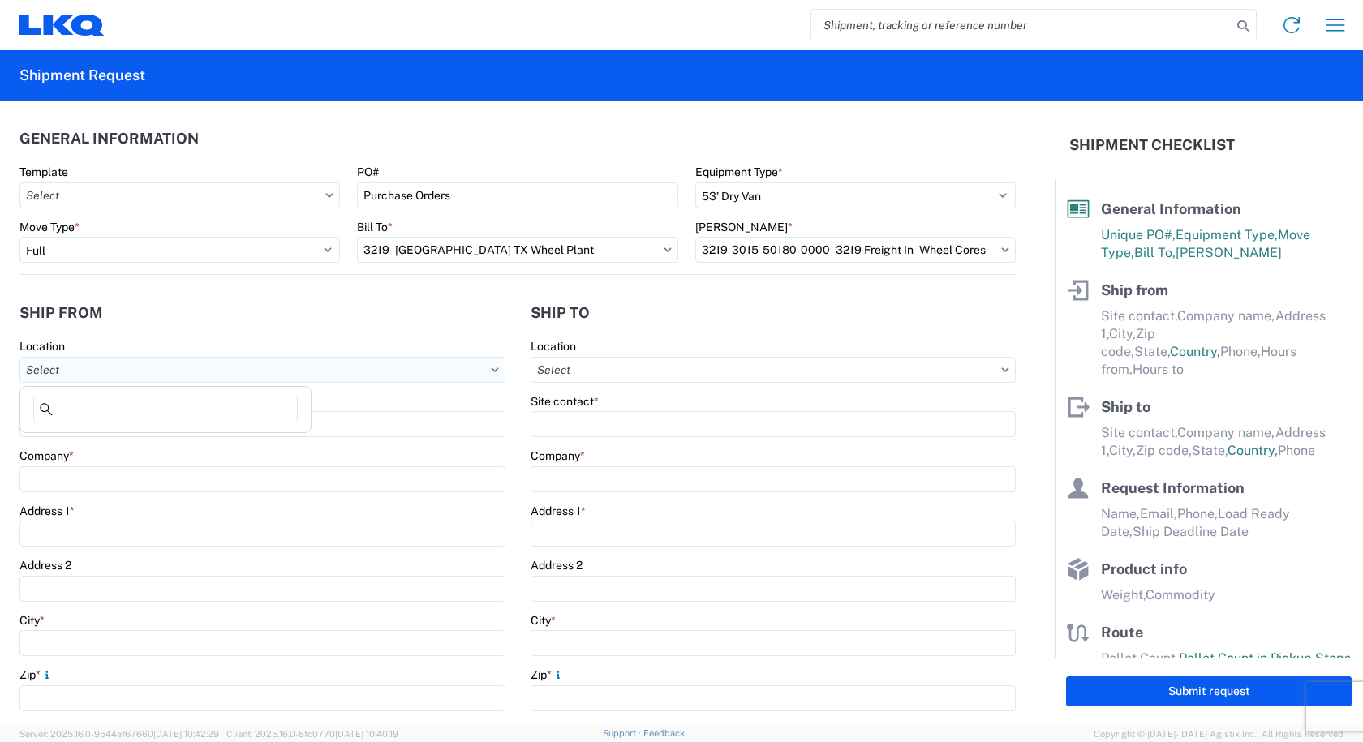
click at [185, 368] on input "Location" at bounding box center [262, 370] width 486 height 26
type input "3238"
click at [93, 445] on div "3238 - Huntington IDC" at bounding box center [166, 442] width 284 height 26
type input "3238 - Huntington IDC"
type input "LKQ Corporation"
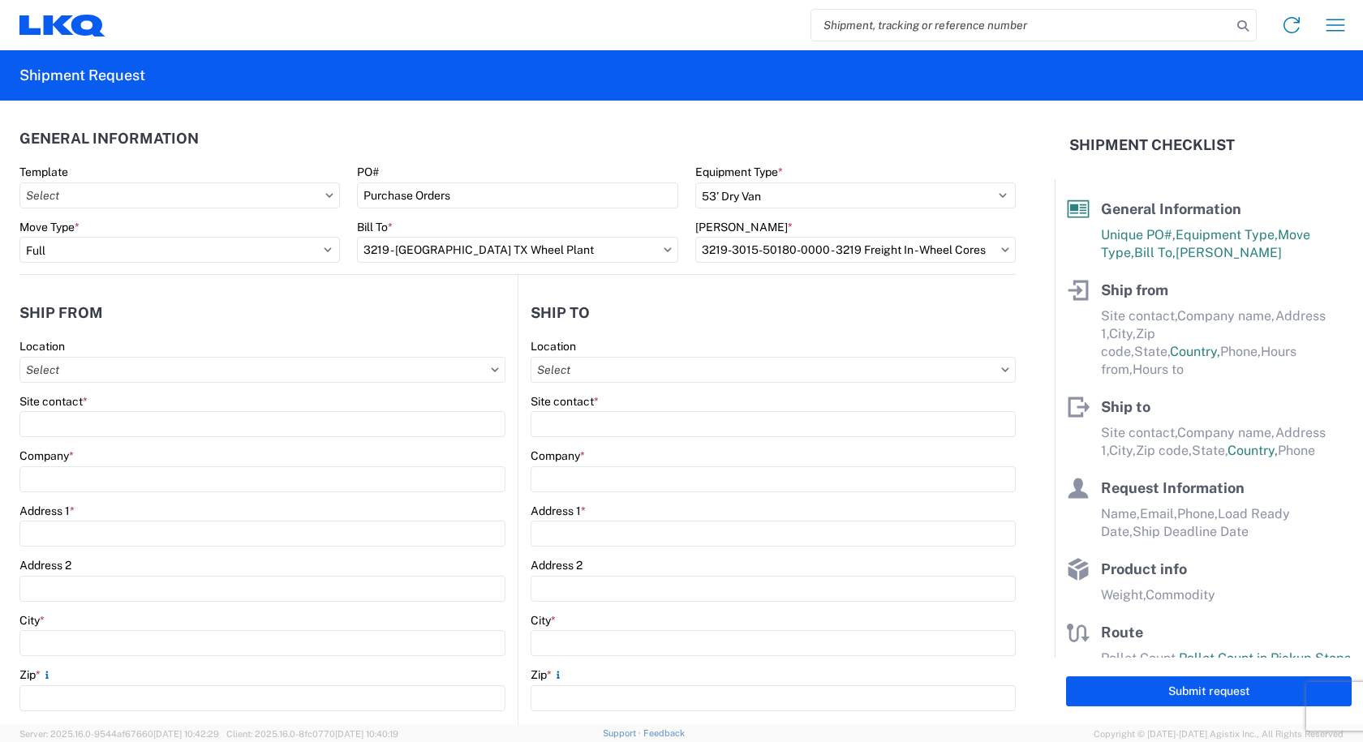
type input "1870 Riverfork Drive W"
type input "Huntington"
type input "46750"
select select "IN"
select select "US"
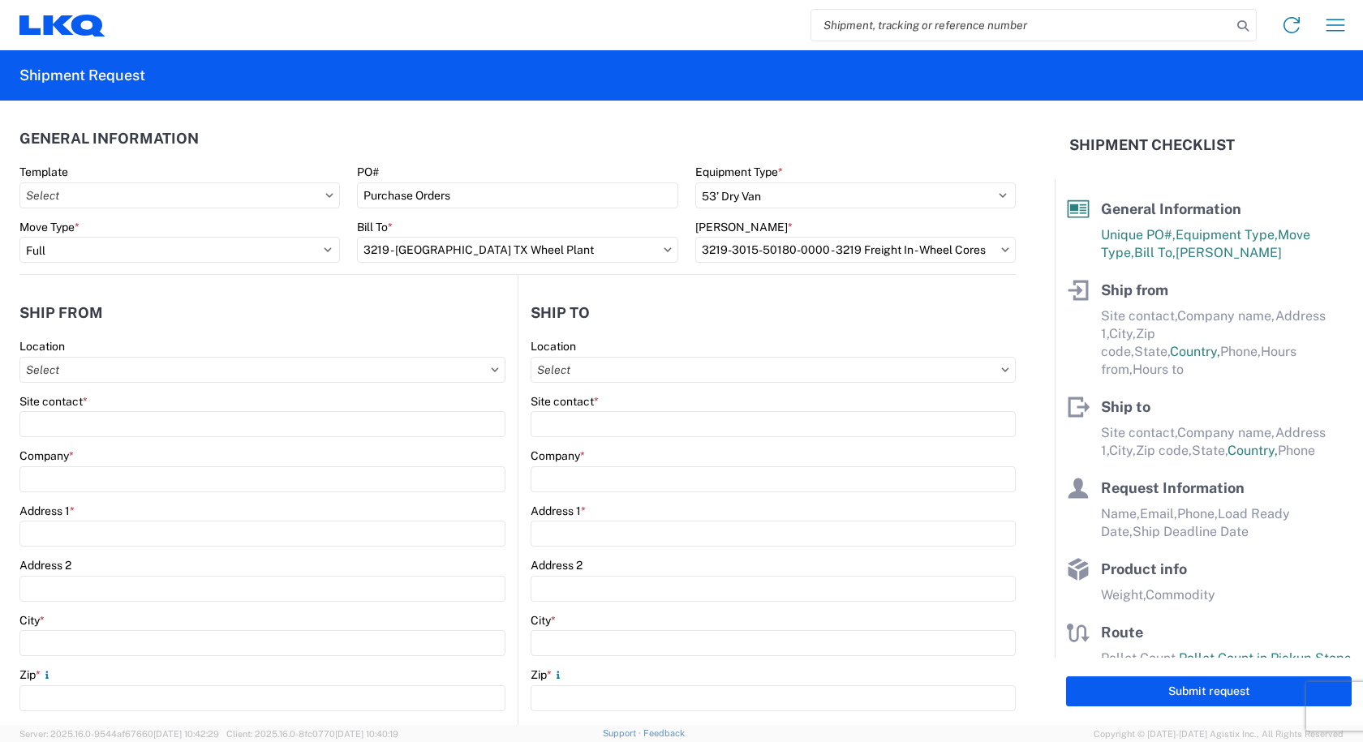
type input "07:00"
type input "17:00"
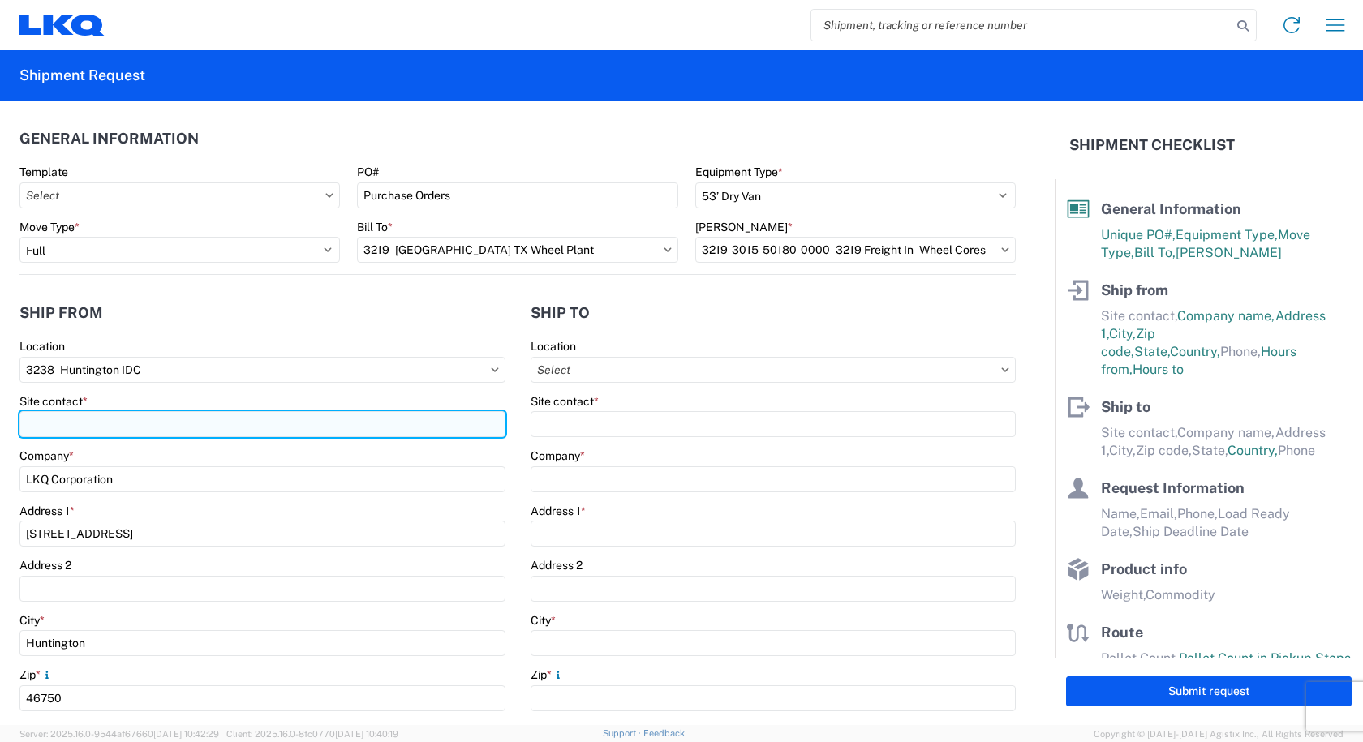
click at [191, 418] on input "Site contact *" at bounding box center [262, 424] width 486 height 26
type input "c"
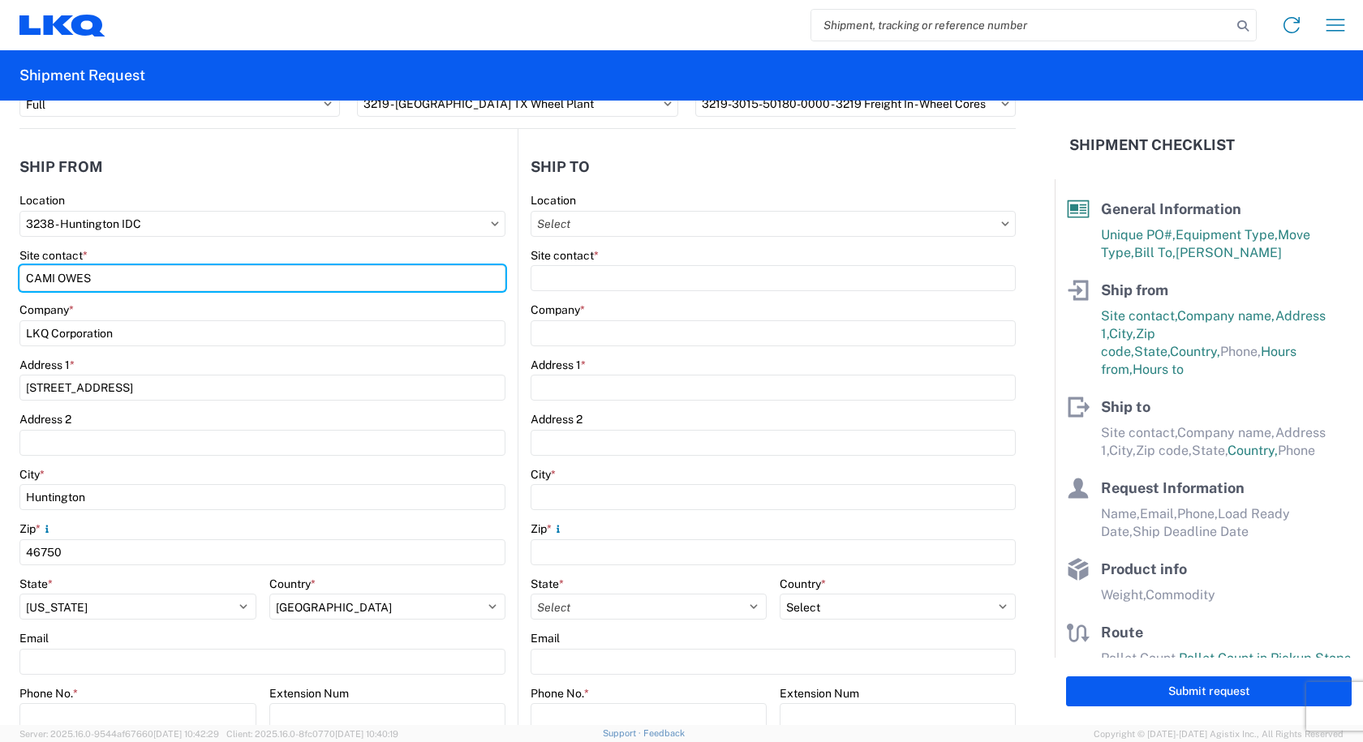
scroll to position [406, 0]
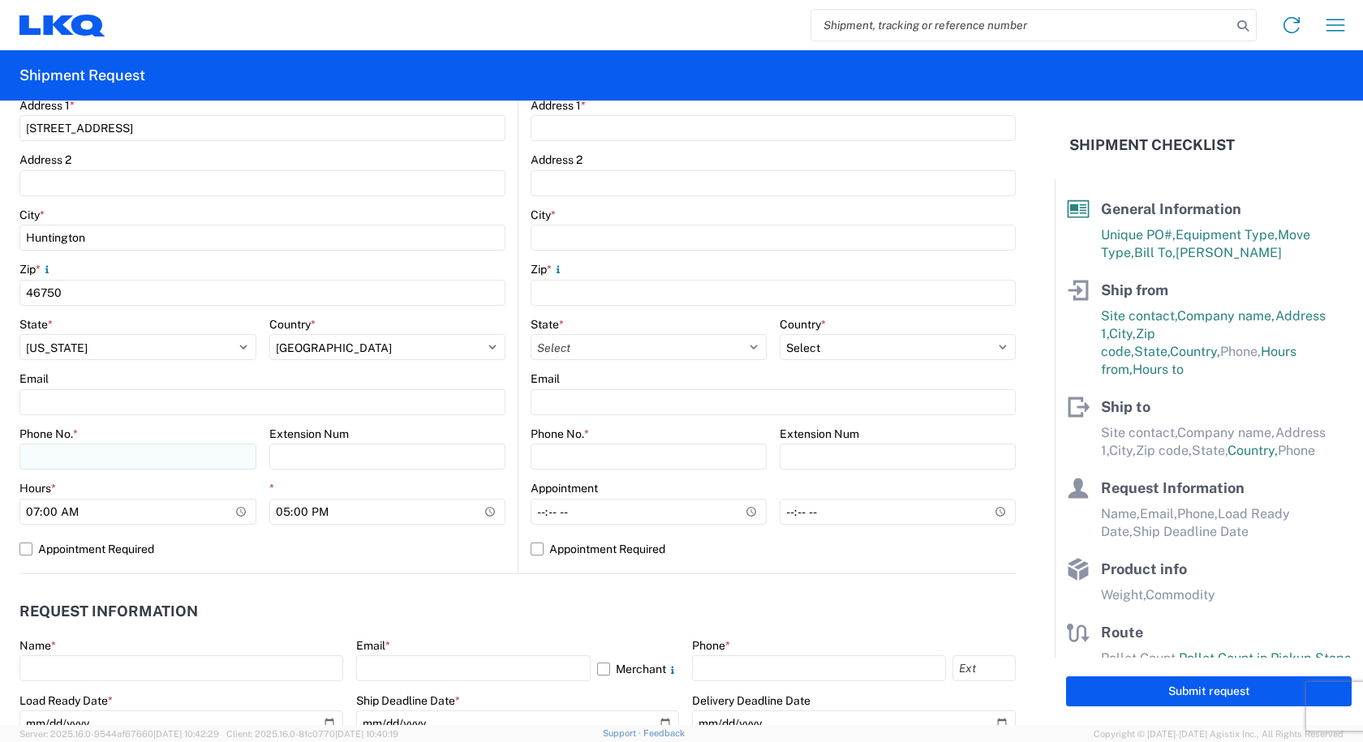
type input "CAMI OWES"
click at [67, 448] on input "Phone No. *" at bounding box center [137, 457] width 237 height 26
type input "260-366-0629"
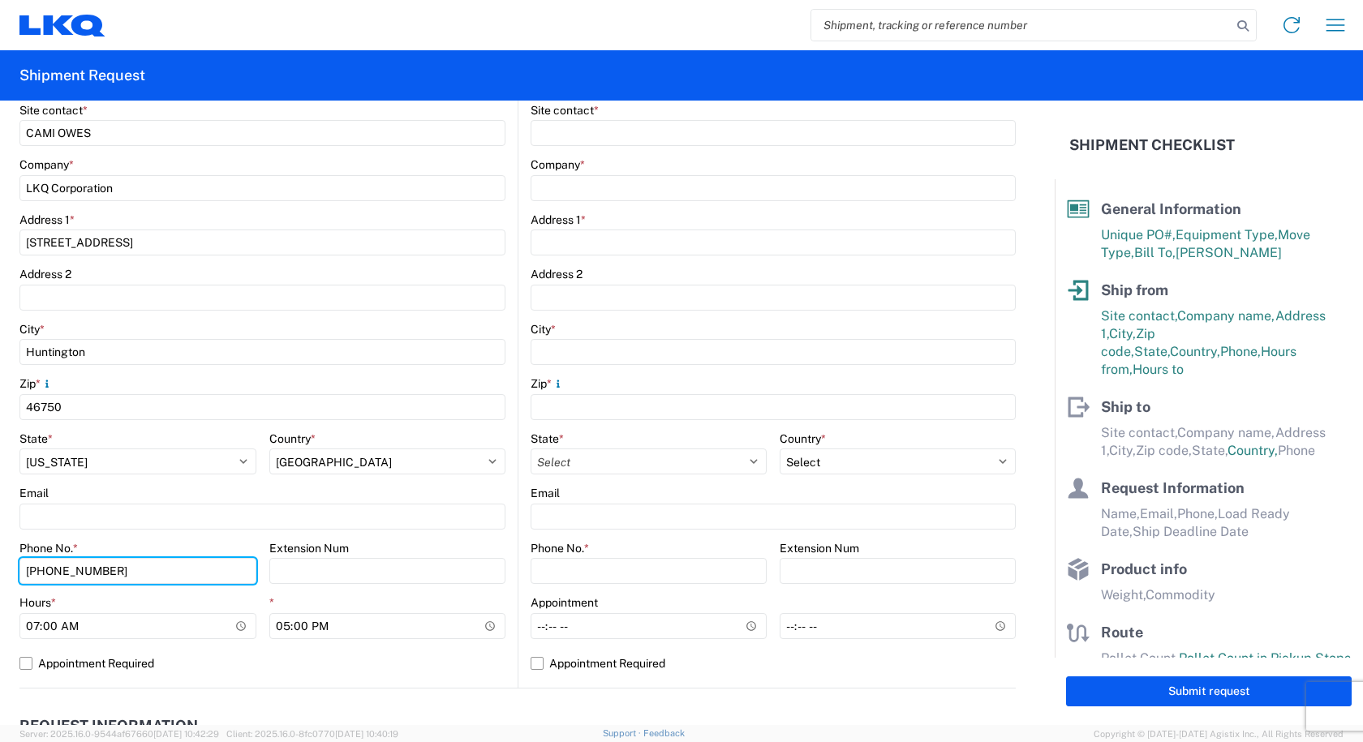
scroll to position [81, 0]
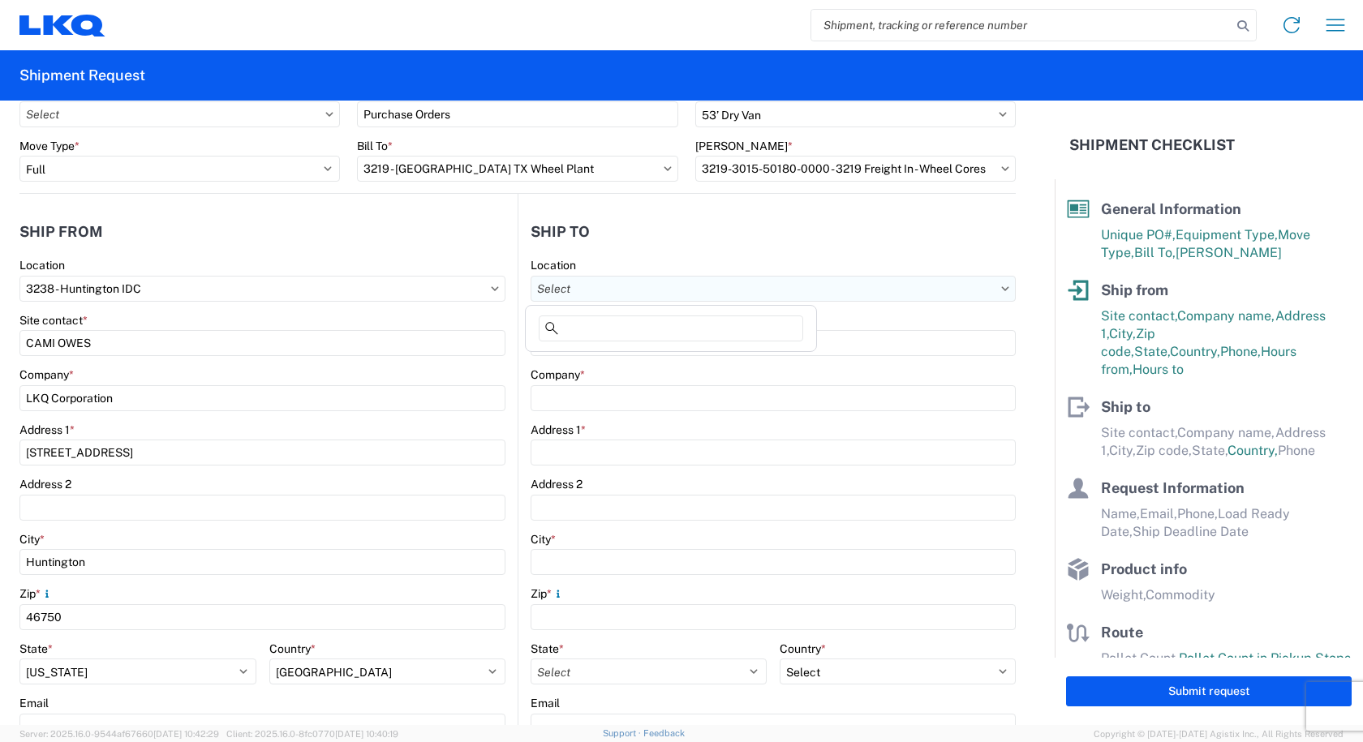
click at [569, 283] on input "Location" at bounding box center [773, 289] width 485 height 26
type input "3219"
click at [573, 352] on div "3219 - Dallas TX Wheel Plant" at bounding box center [671, 361] width 284 height 26
type input "3219 - Dallas TX Wheel Plant"
type input "LKQ Corporation"
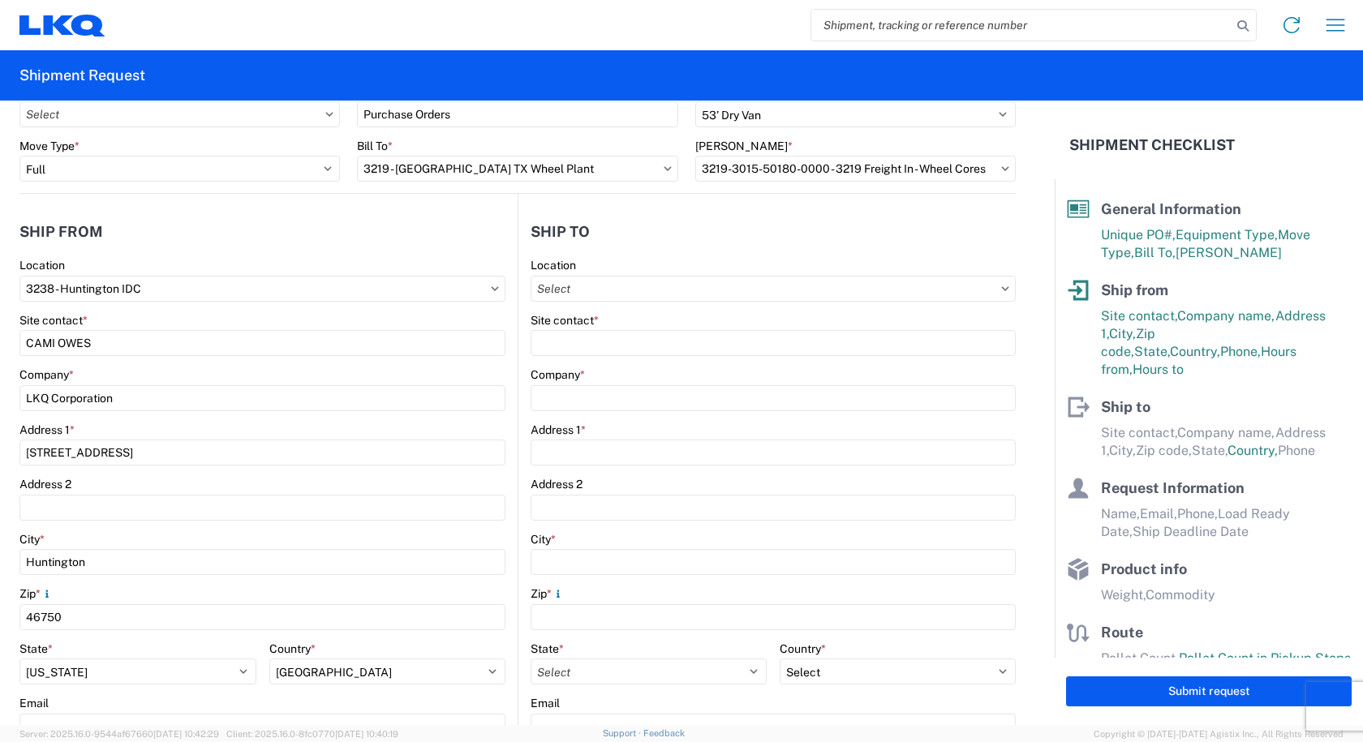
type input "415 North Interstate 45 Service Road"
type input "Hutchins"
type input "75141"
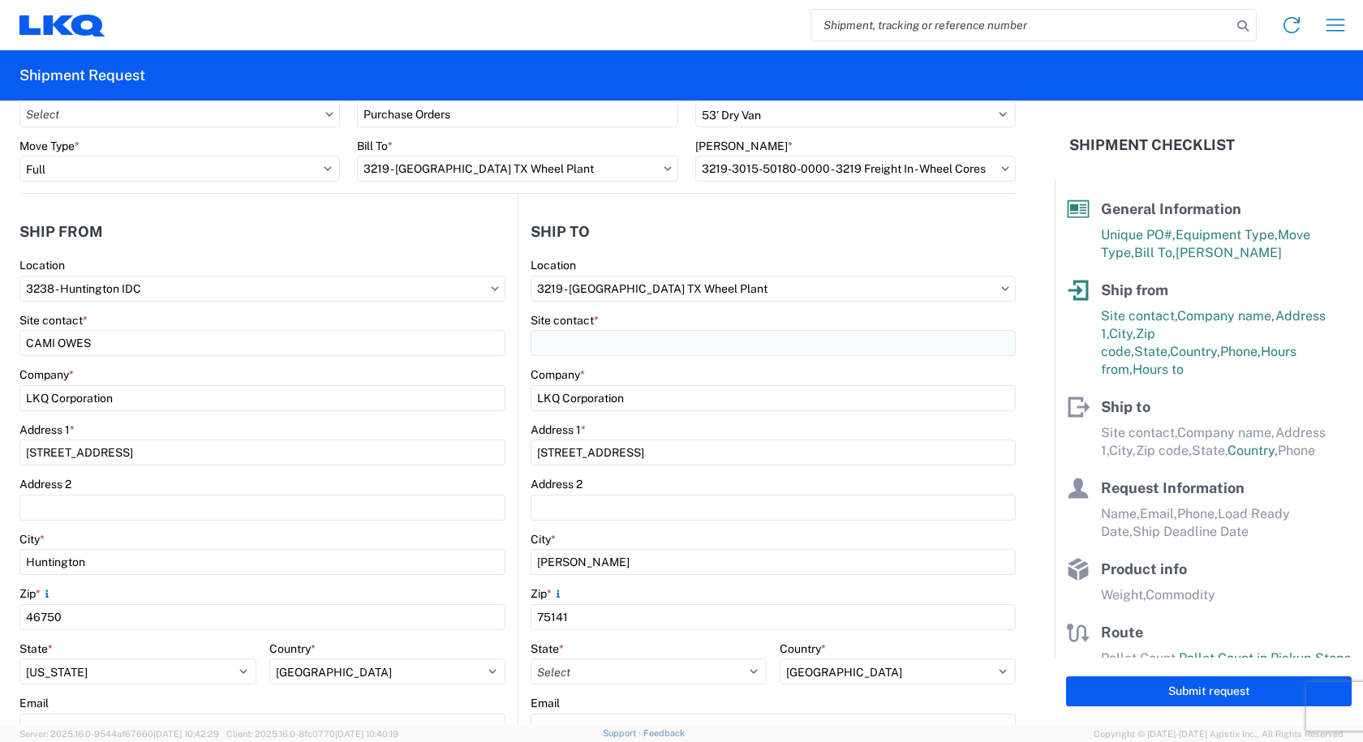
select select "TX"
select select "US"
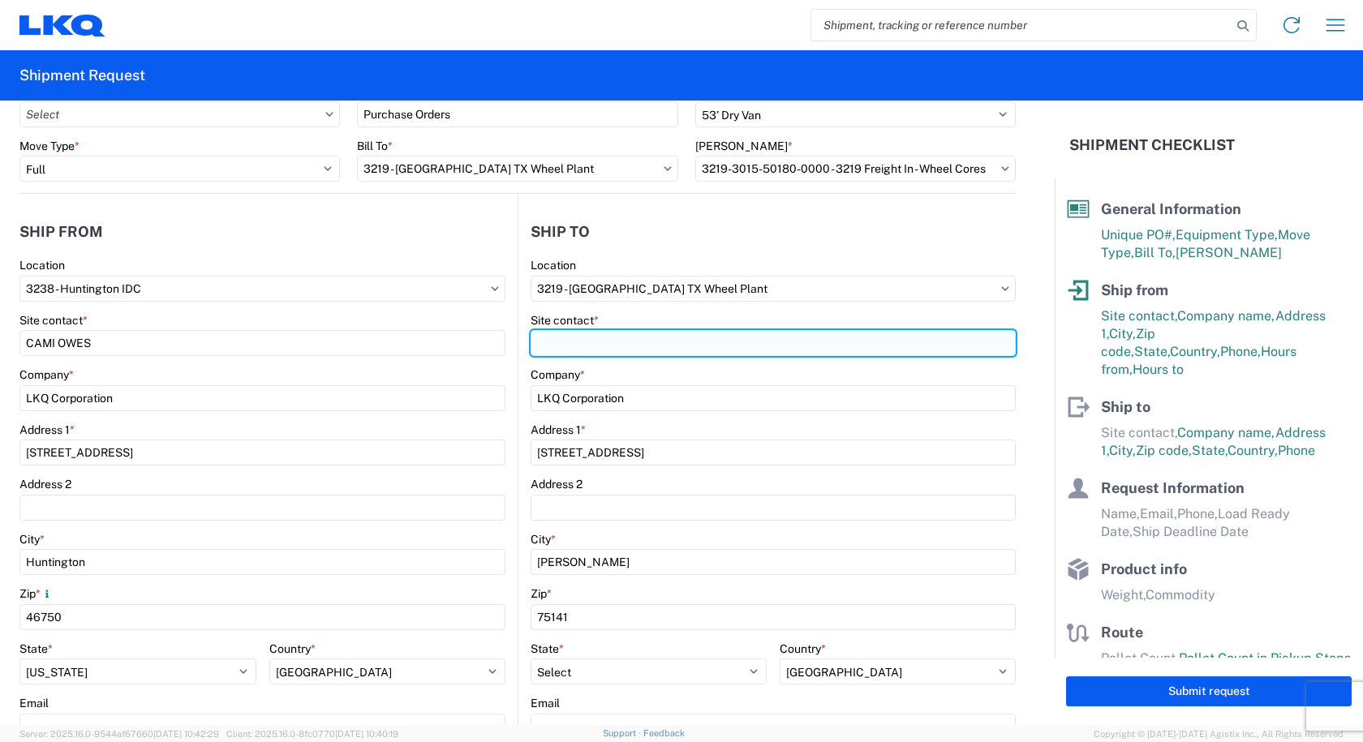
click at [572, 347] on input "Site contact *" at bounding box center [773, 343] width 485 height 26
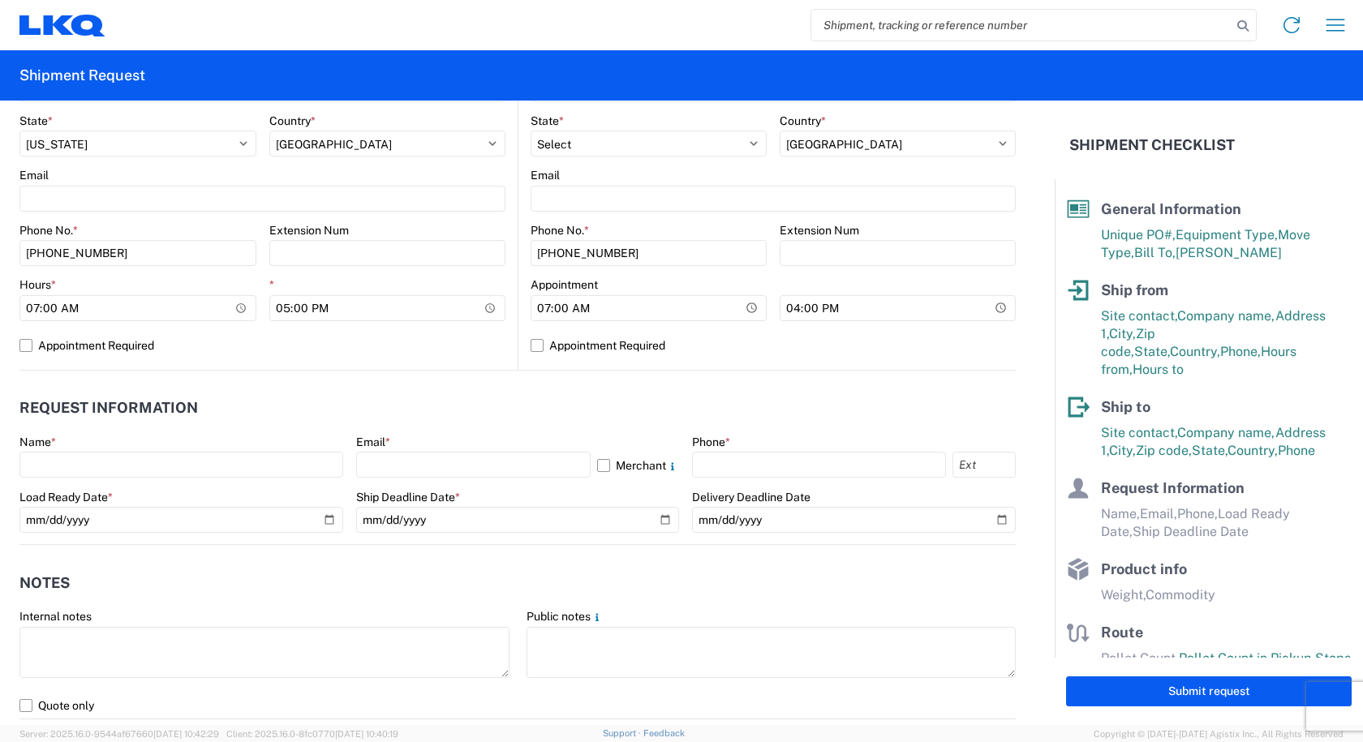
scroll to position [730, 0]
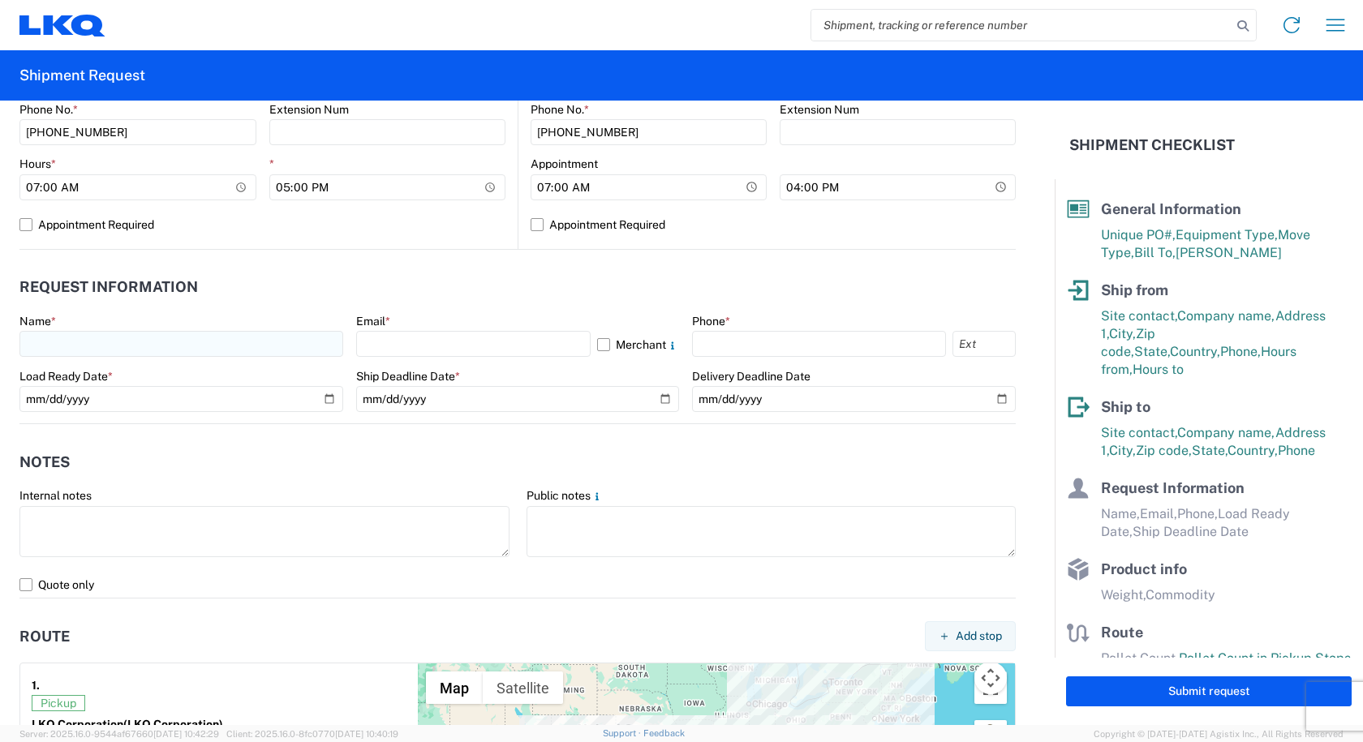
type input "CAM MONTGOMERY"
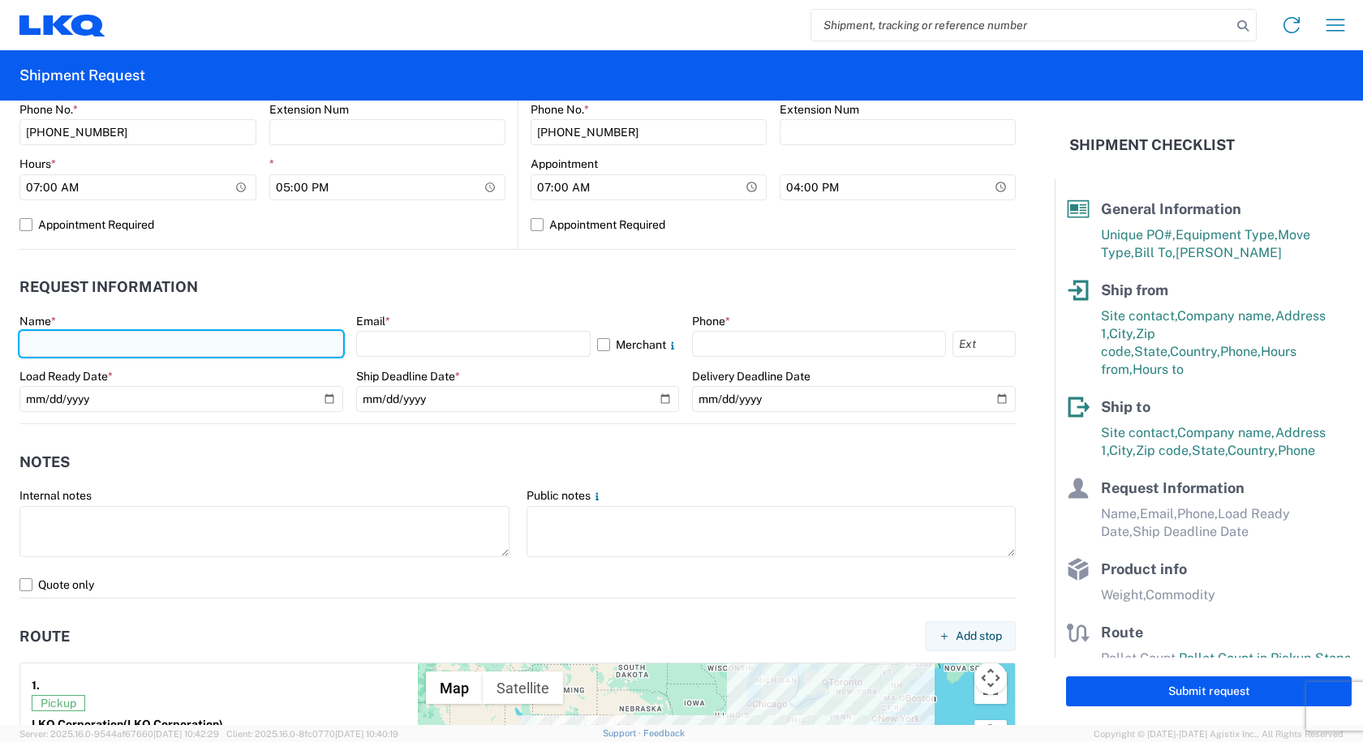
click at [65, 342] on input "text" at bounding box center [181, 344] width 324 height 26
type input "CAMI OWENS"
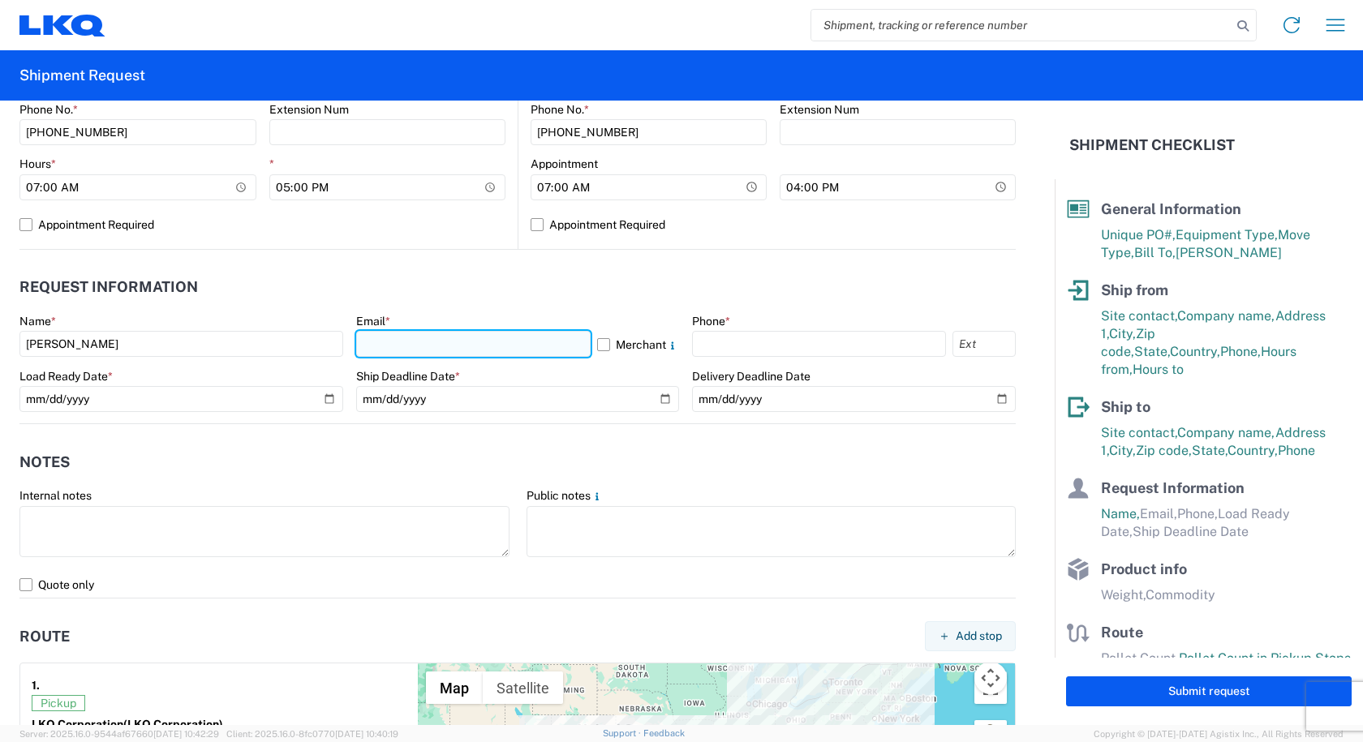
click at [372, 346] on input "text" at bounding box center [473, 344] width 235 height 26
type input "cowens@lkqcorp.com"
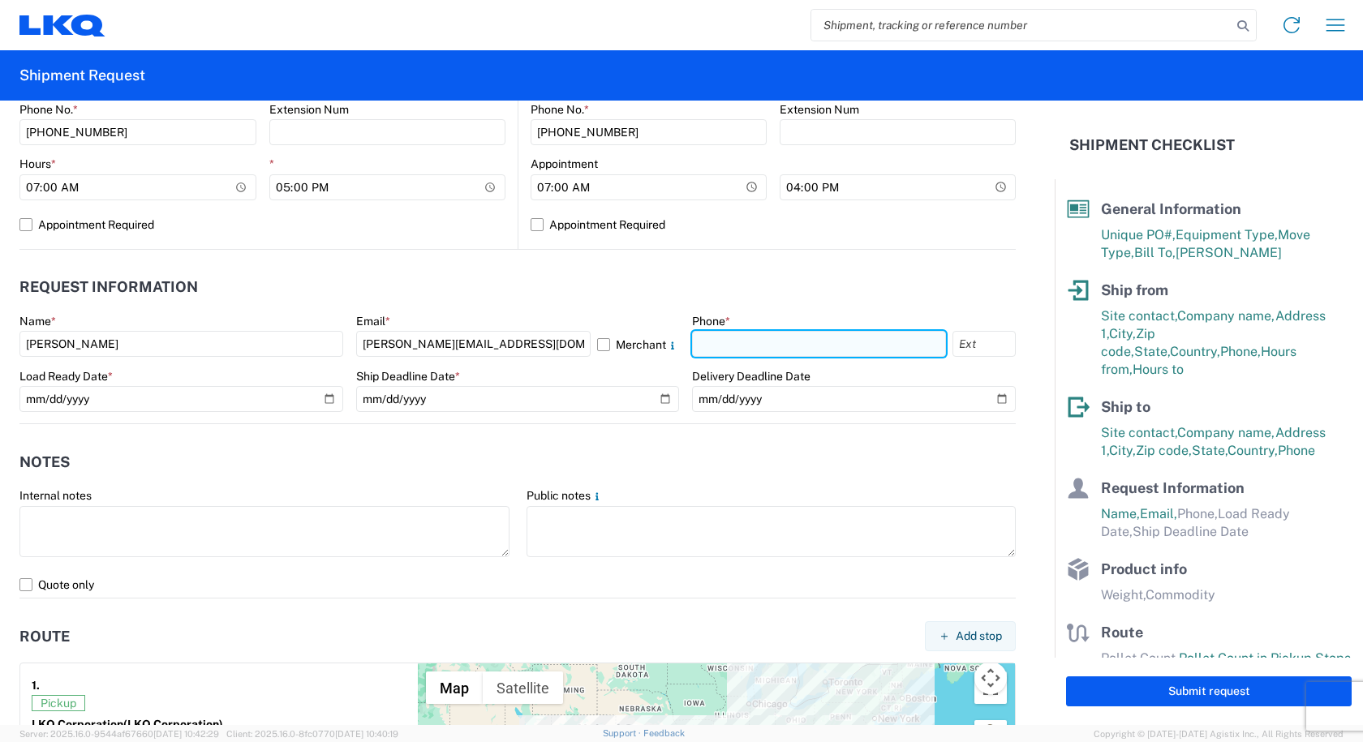
click at [740, 344] on input "text" at bounding box center [819, 344] width 254 height 26
type input "260-366-0629"
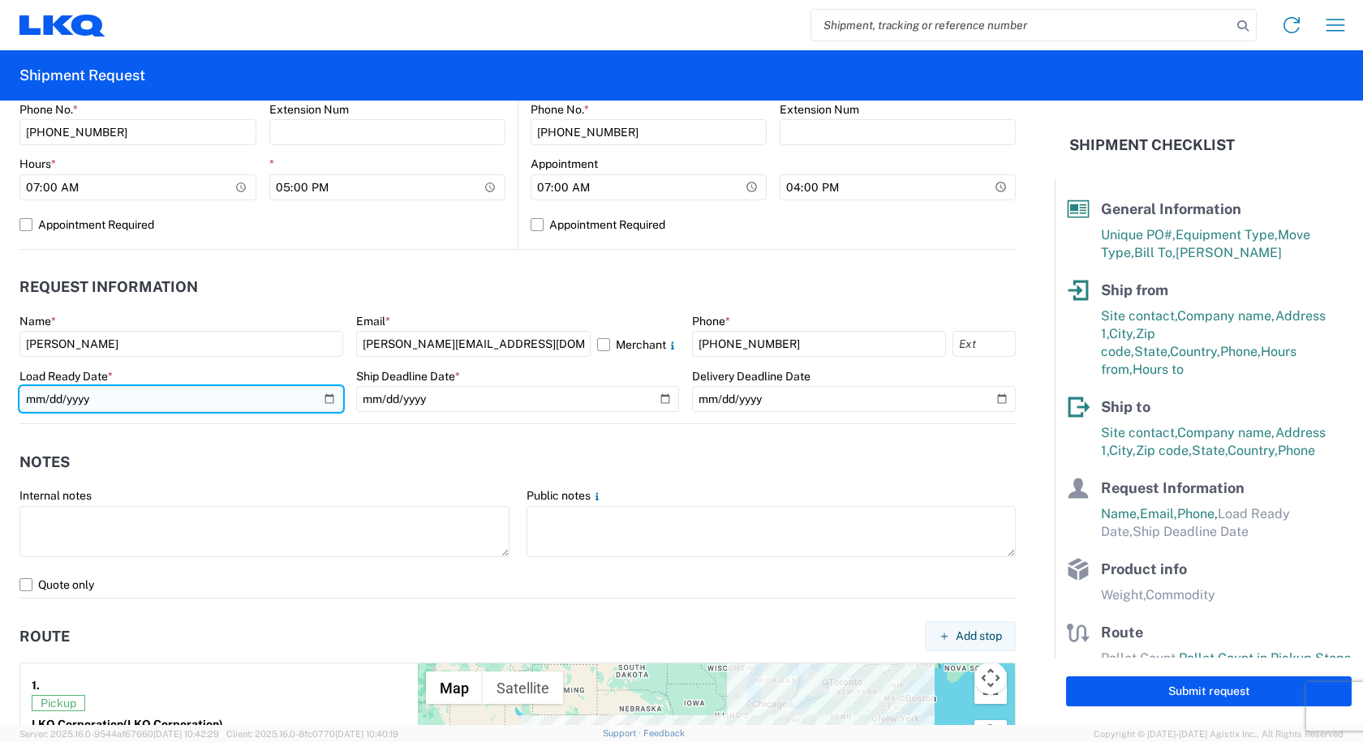
click at [328, 398] on input "date" at bounding box center [181, 399] width 324 height 26
type input "2025-08-15"
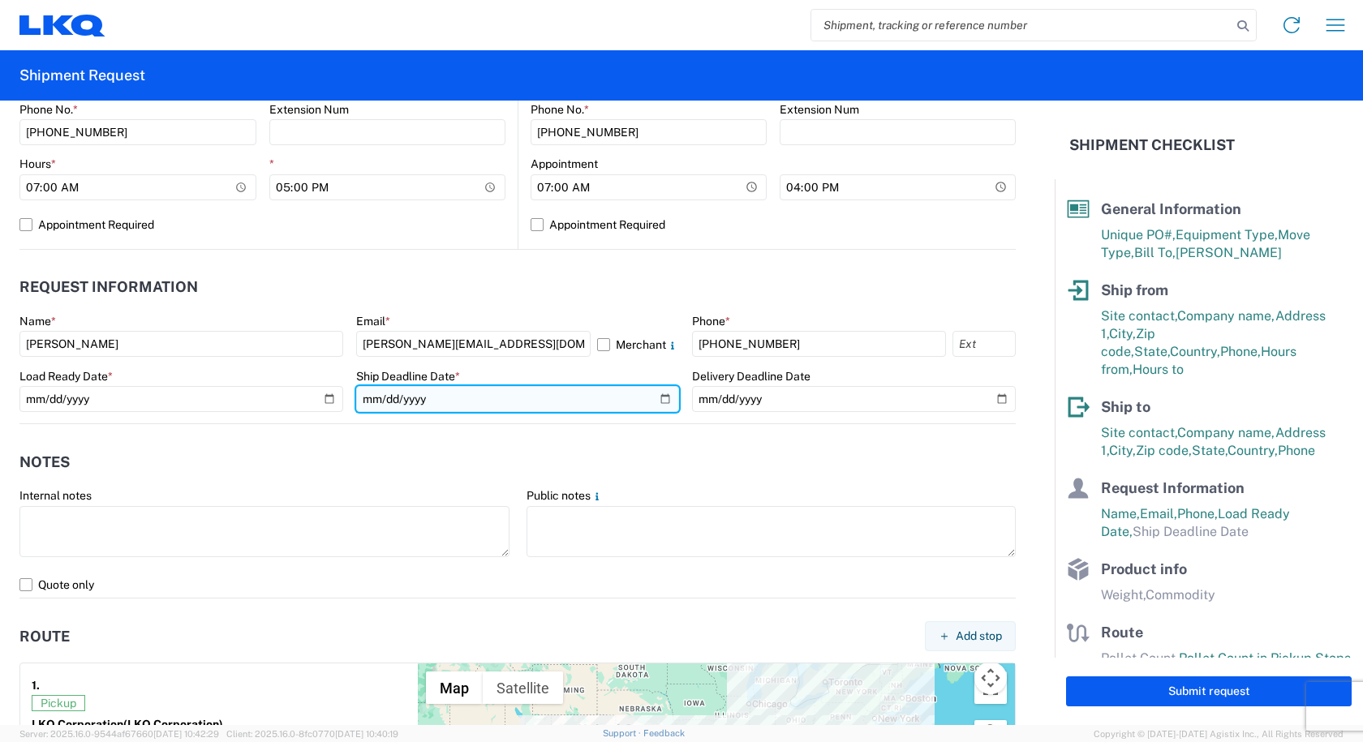
click at [661, 401] on input "date" at bounding box center [518, 399] width 324 height 26
type input "2025-08-15"
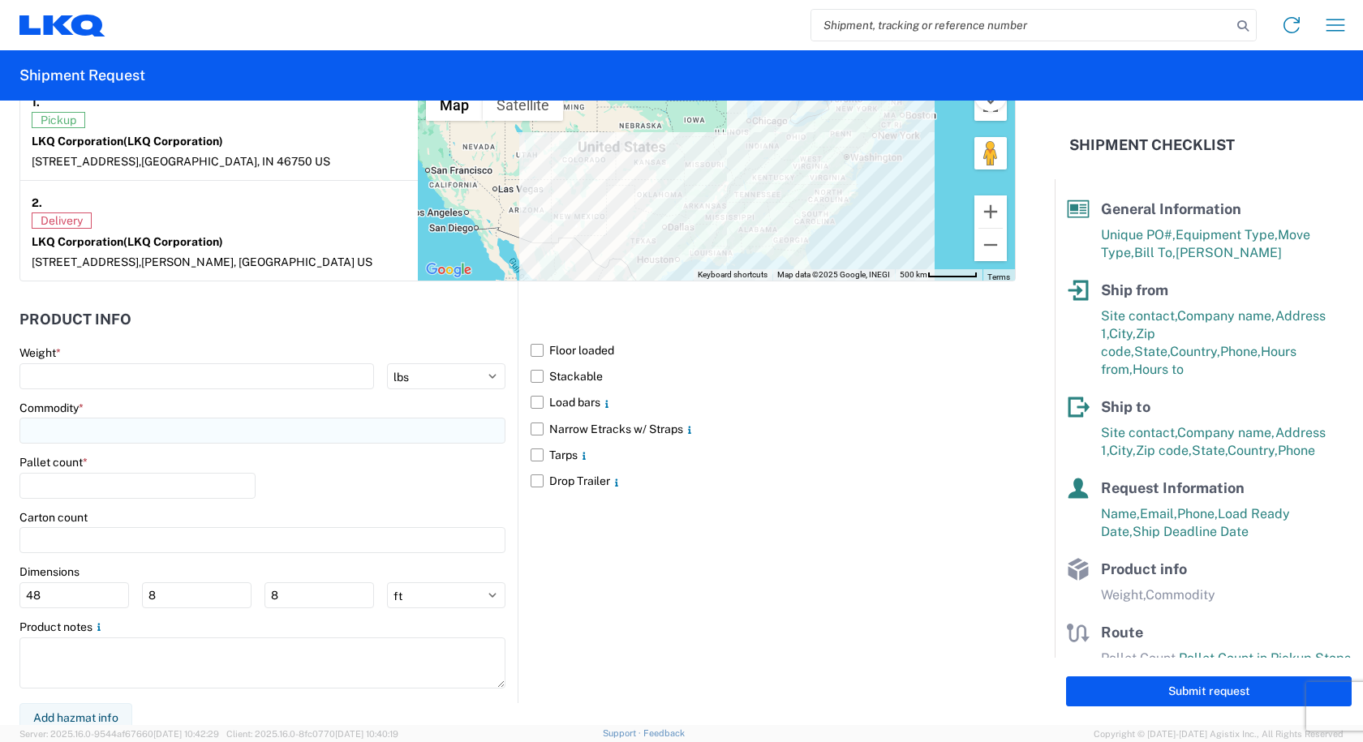
scroll to position [1322, 0]
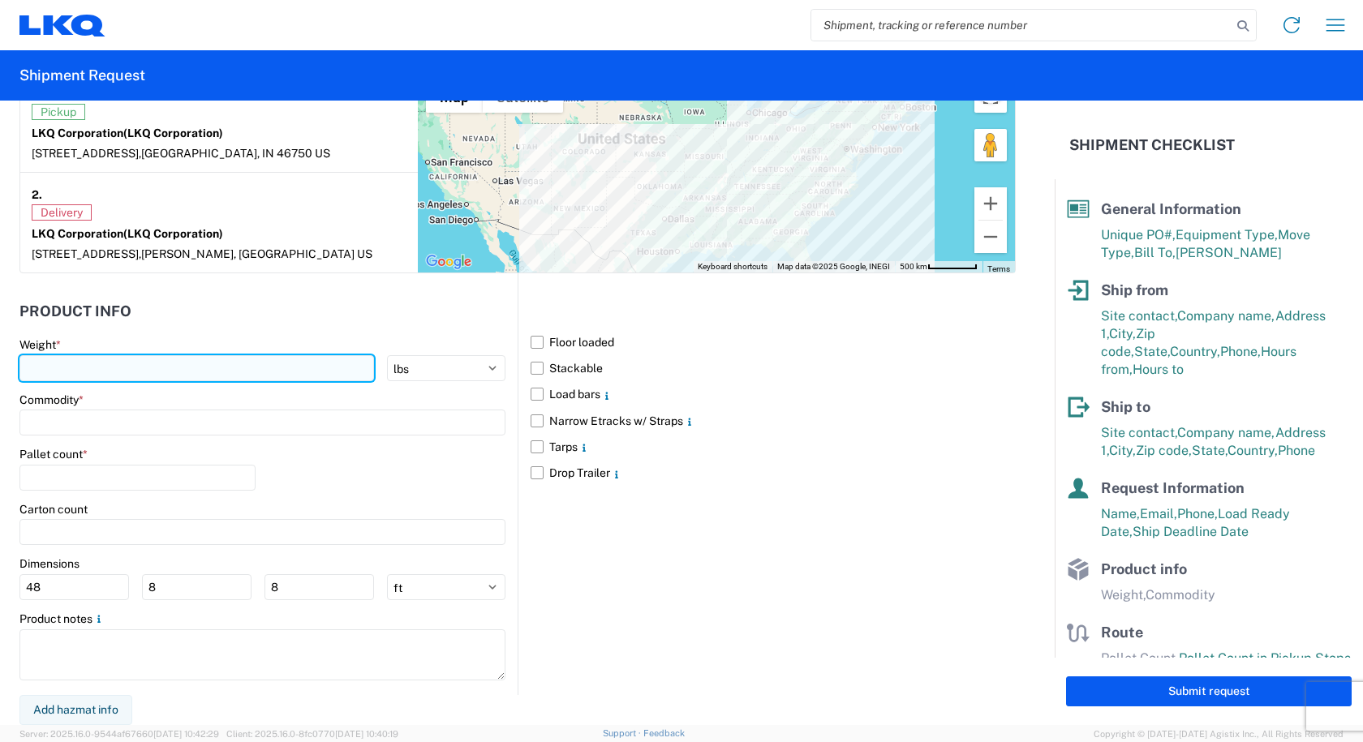
click at [75, 372] on input "number" at bounding box center [196, 368] width 355 height 26
type input "40000"
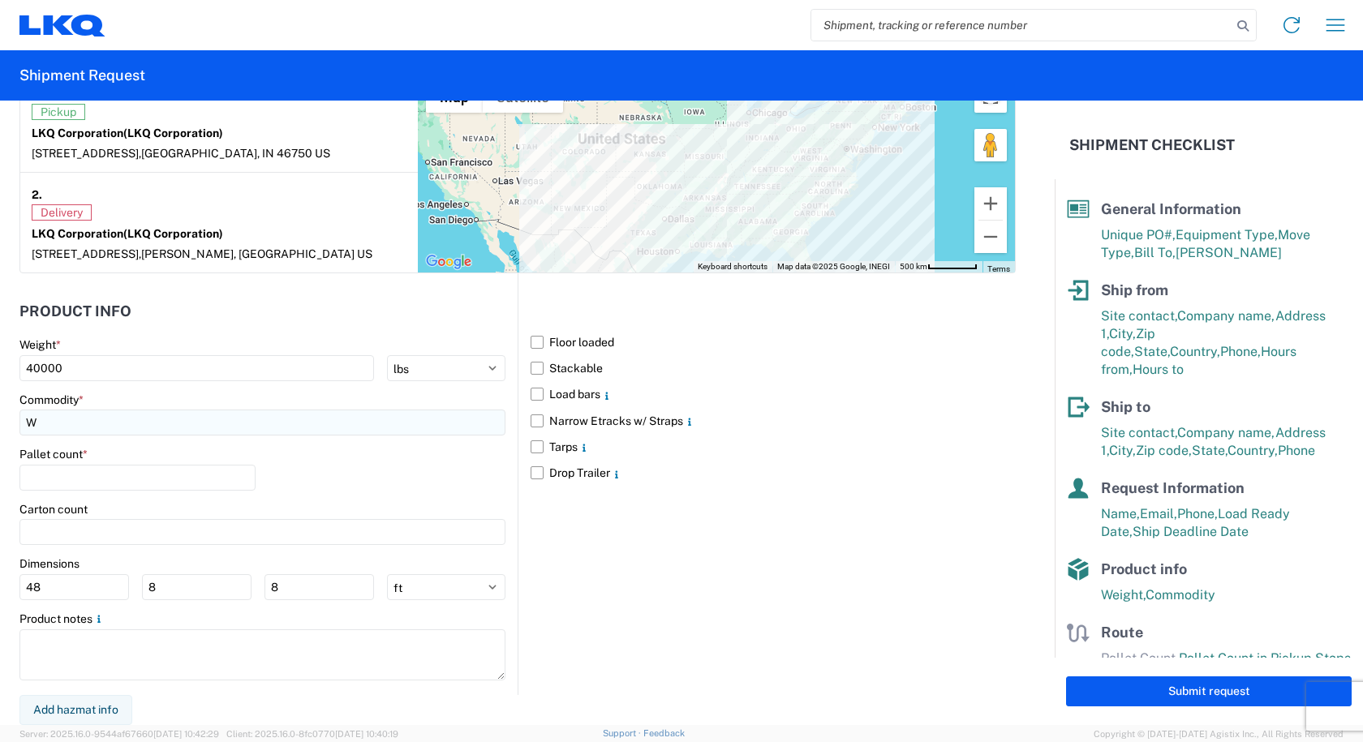
click at [100, 414] on input "W" at bounding box center [262, 423] width 486 height 26
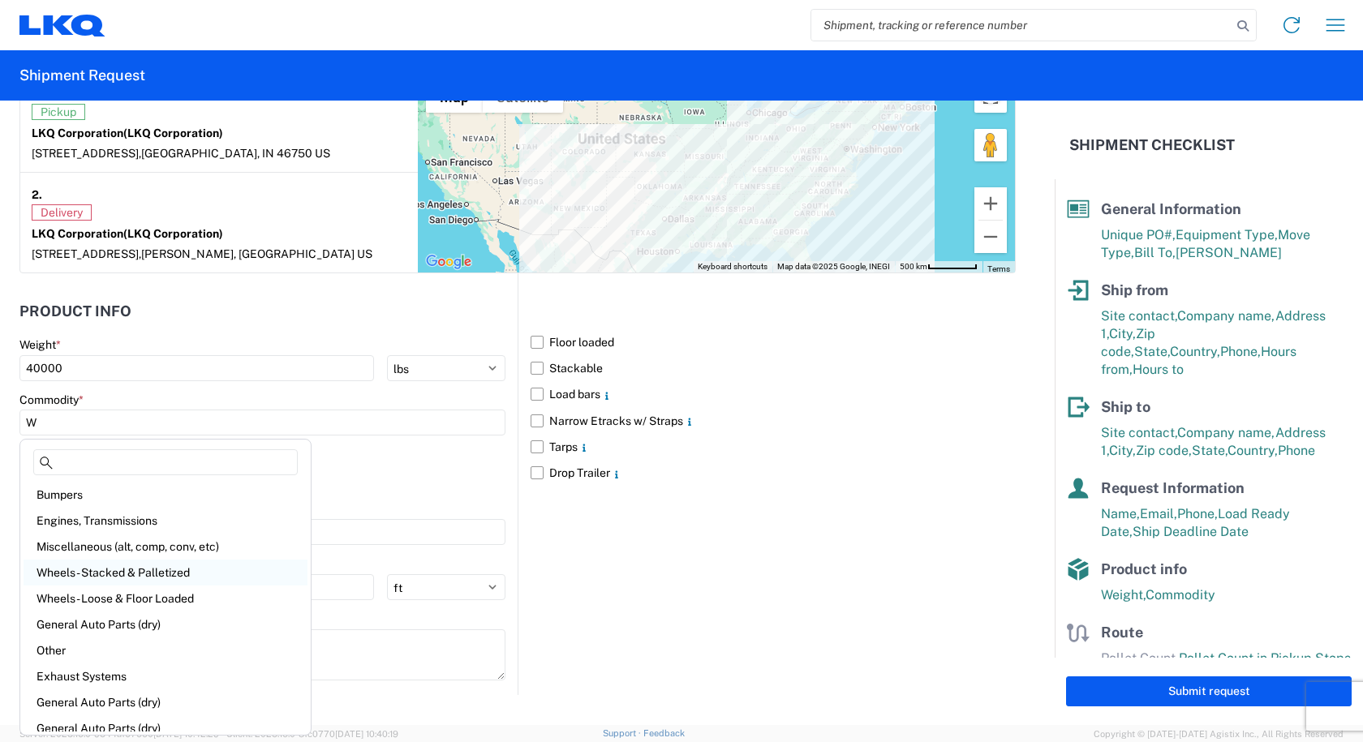
click at [112, 574] on div "Wheels - Stacked & Palletized" at bounding box center [166, 573] width 284 height 26
type input "Wheels - Stacked & Palletized"
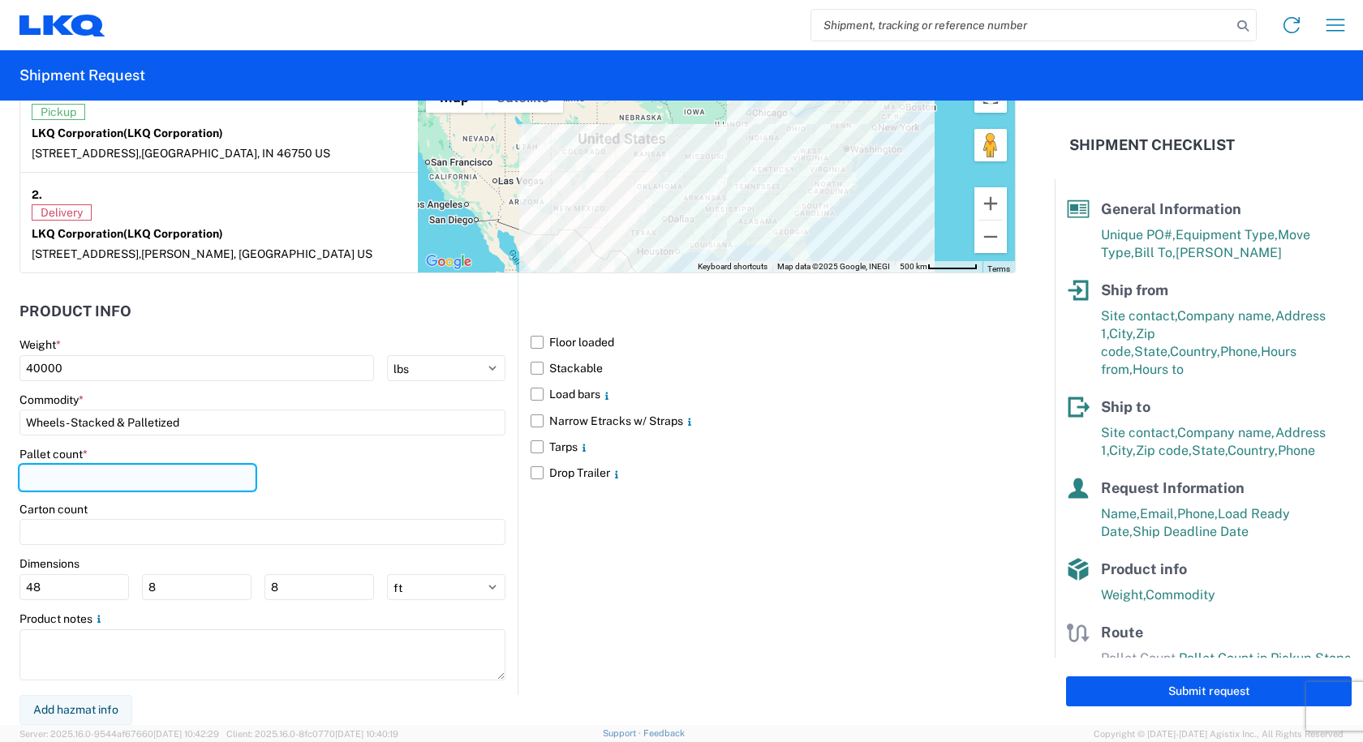
click at [54, 472] on input "number" at bounding box center [137, 478] width 236 height 26
type input "48"
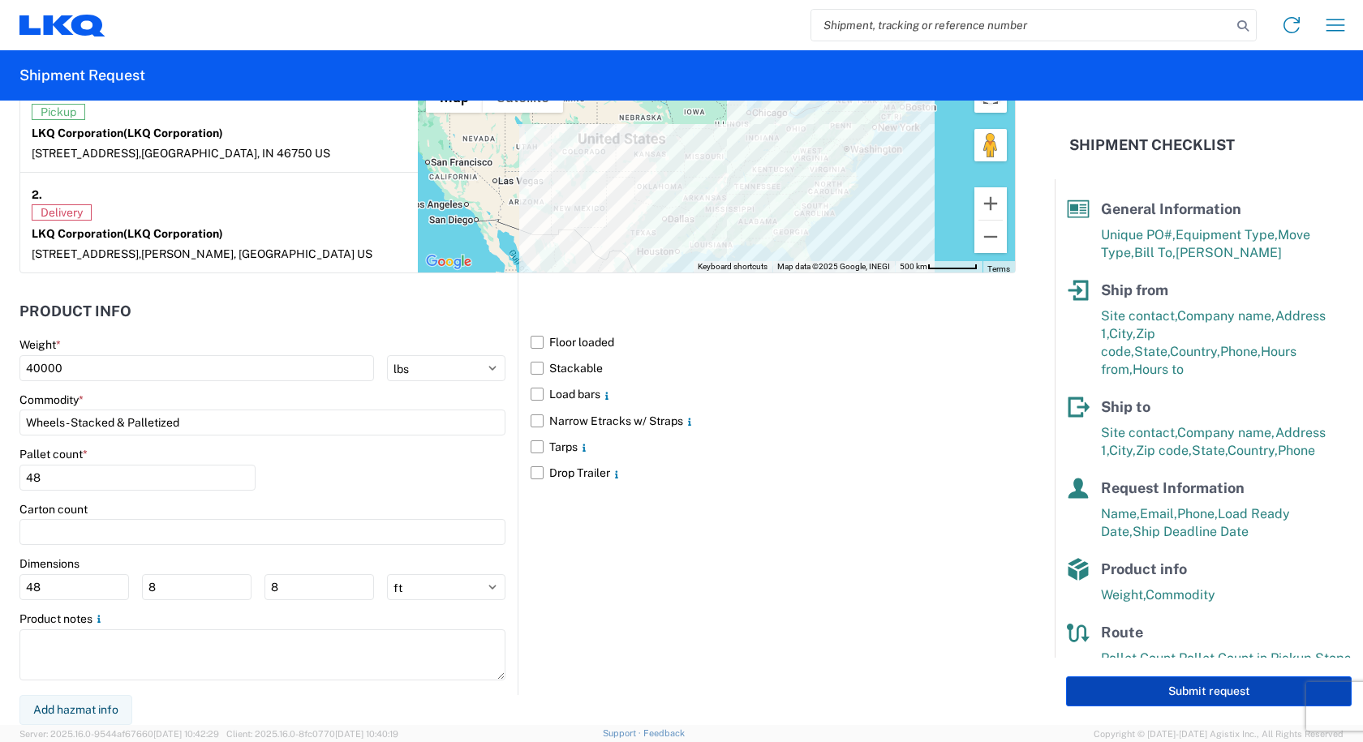
click at [1103, 688] on button "Submit request" at bounding box center [1209, 692] width 286 height 30
select select "IN"
select select "US"
select select "TX"
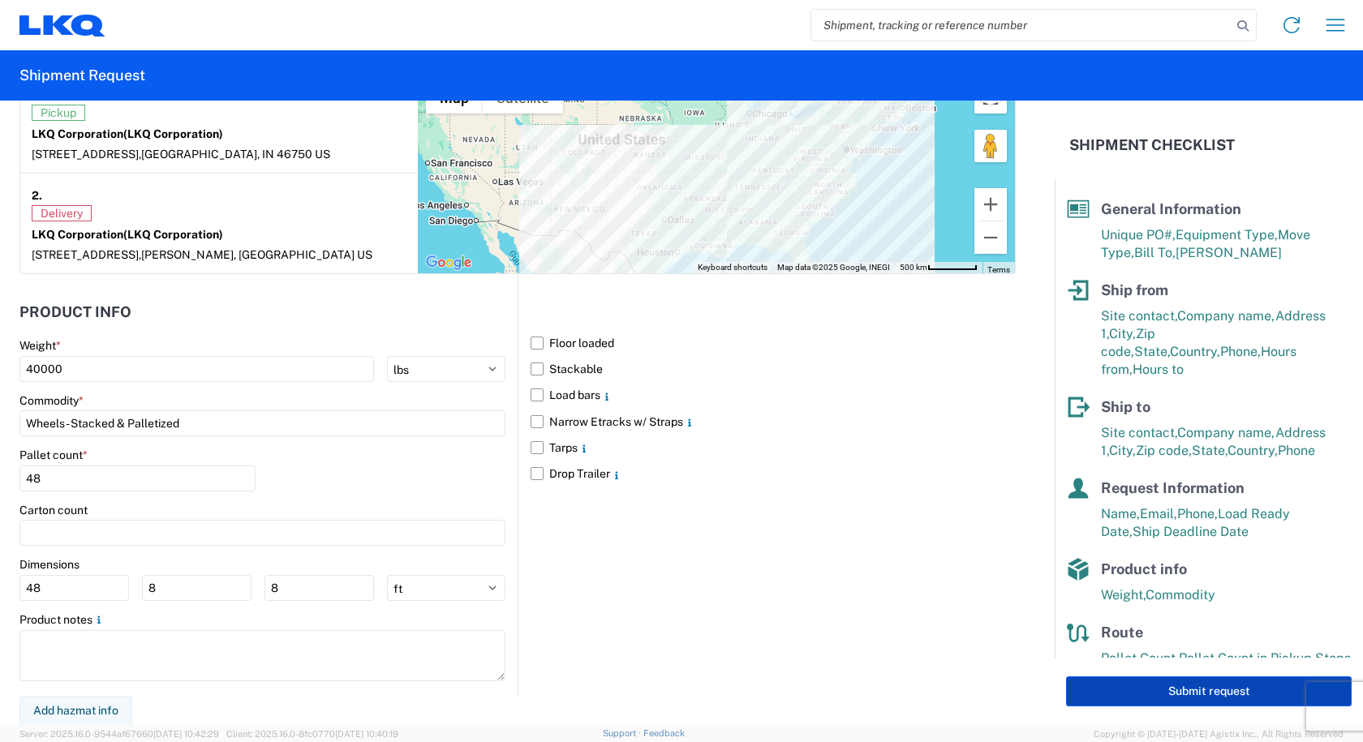
select select "US"
